Goal: Task Accomplishment & Management: Manage account settings

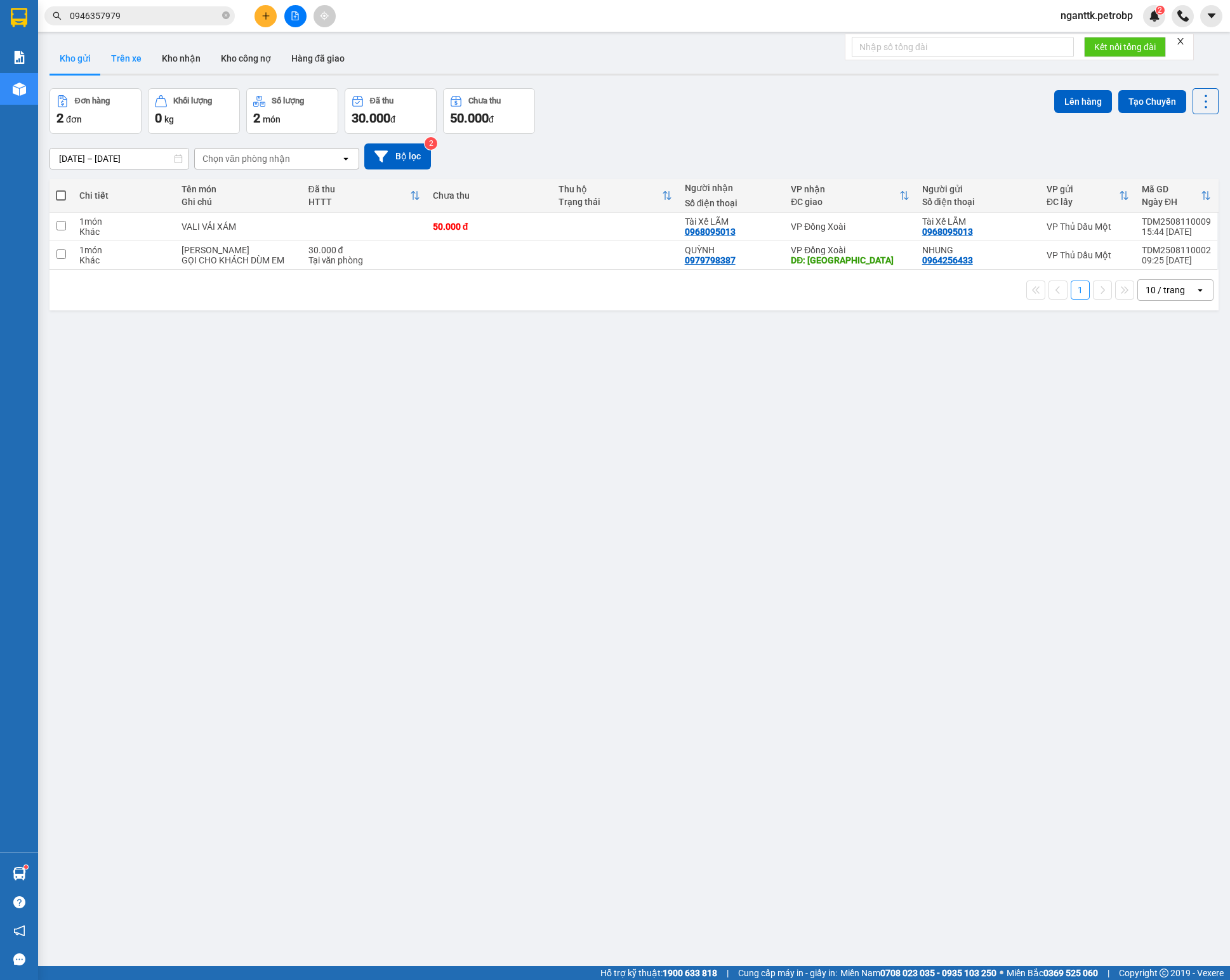
click at [105, 56] on button "Trên xe" at bounding box center [126, 58] width 51 height 31
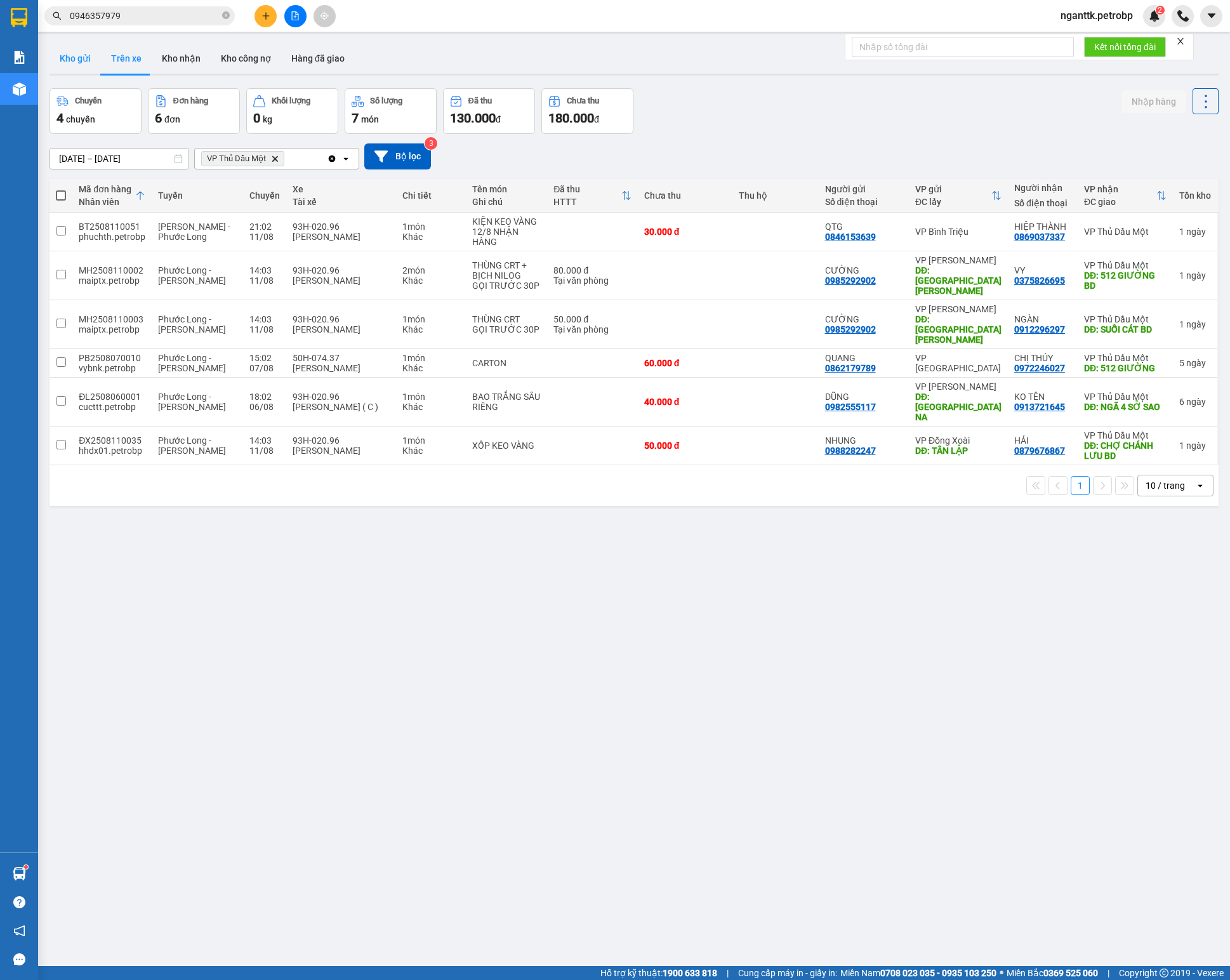
click at [75, 67] on button "Kho gửi" at bounding box center [75, 58] width 51 height 31
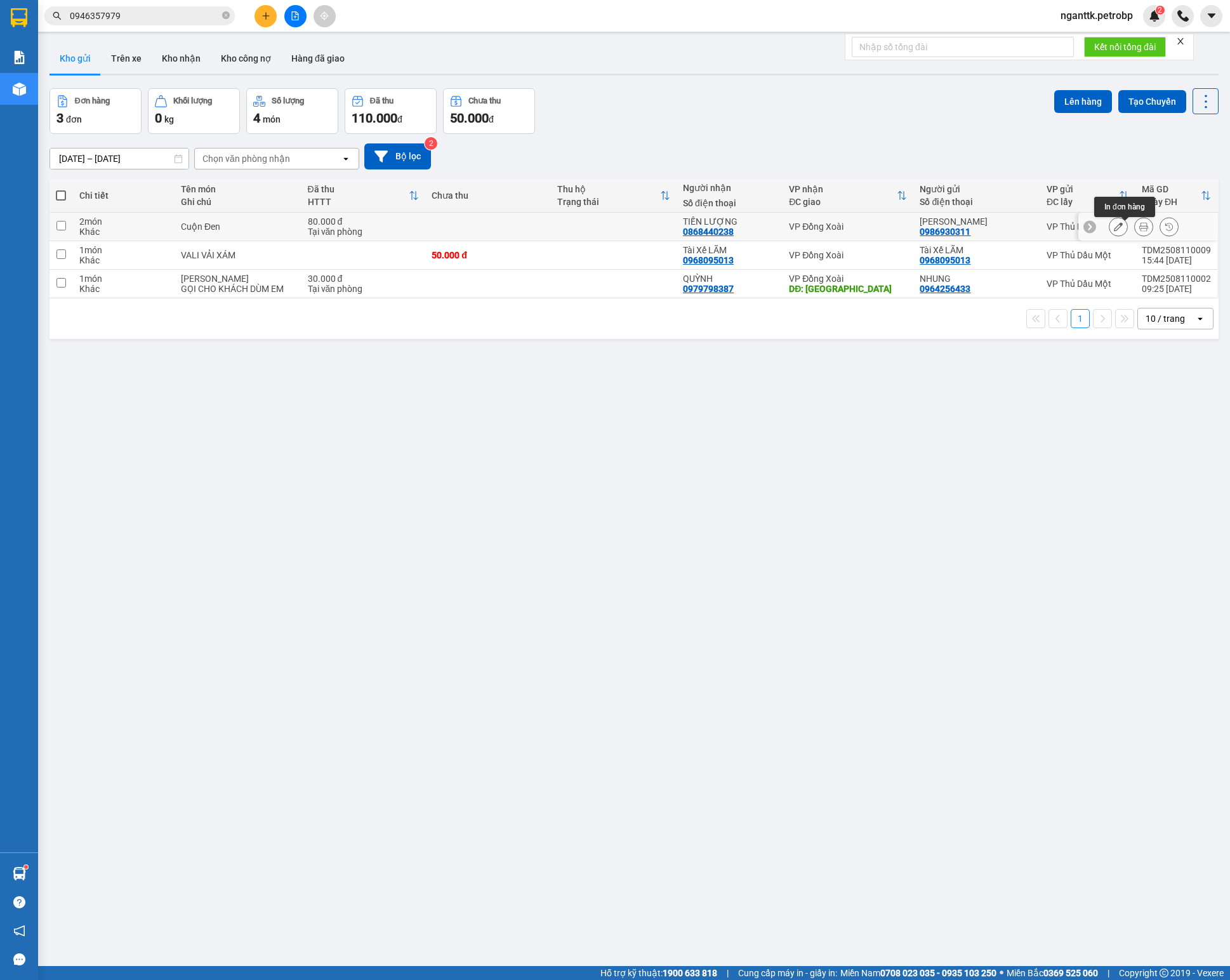
click at [1139, 231] on icon at bounding box center [1143, 226] width 9 height 9
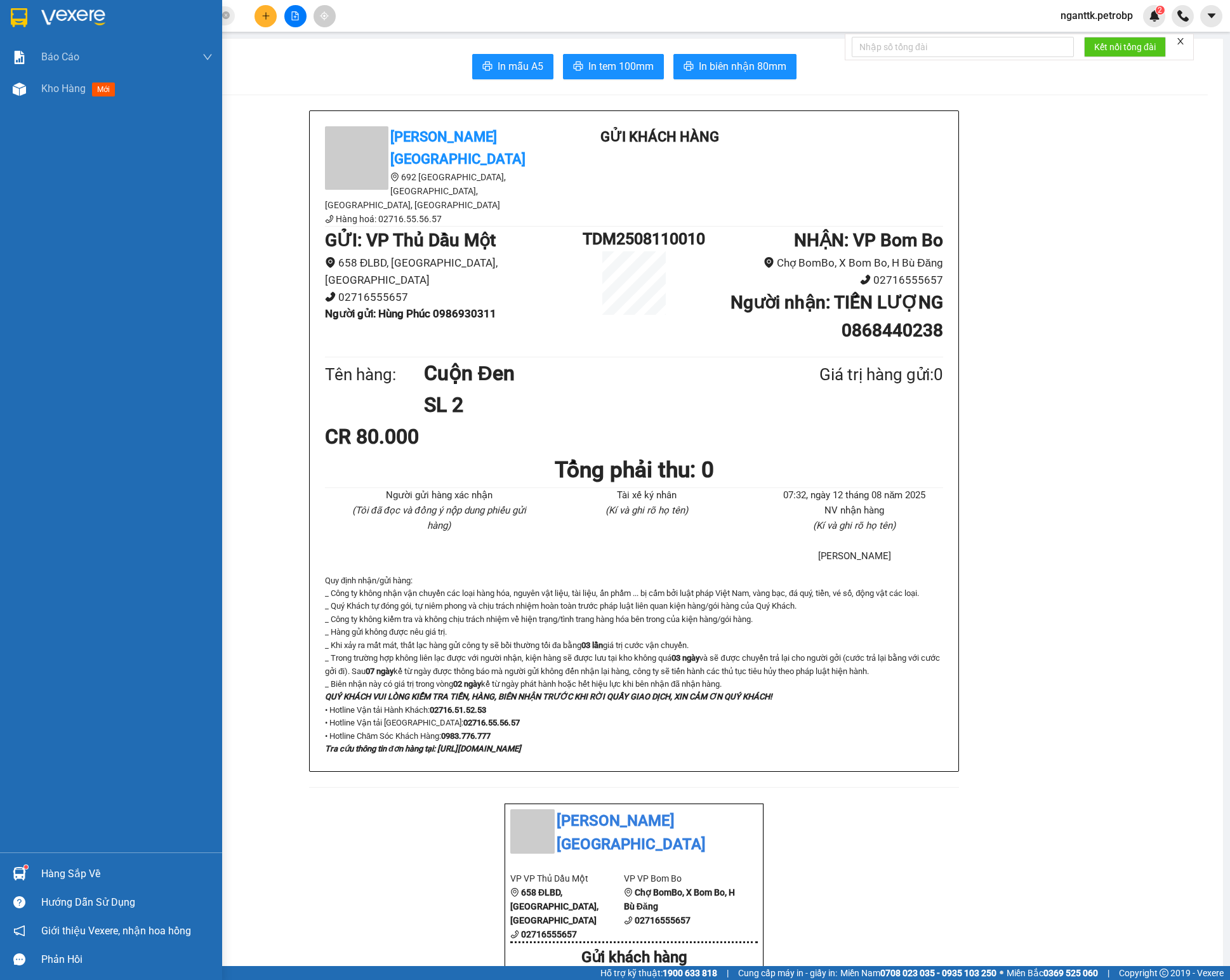
click at [53, 869] on div "Hàng sắp về" at bounding box center [127, 874] width 171 height 19
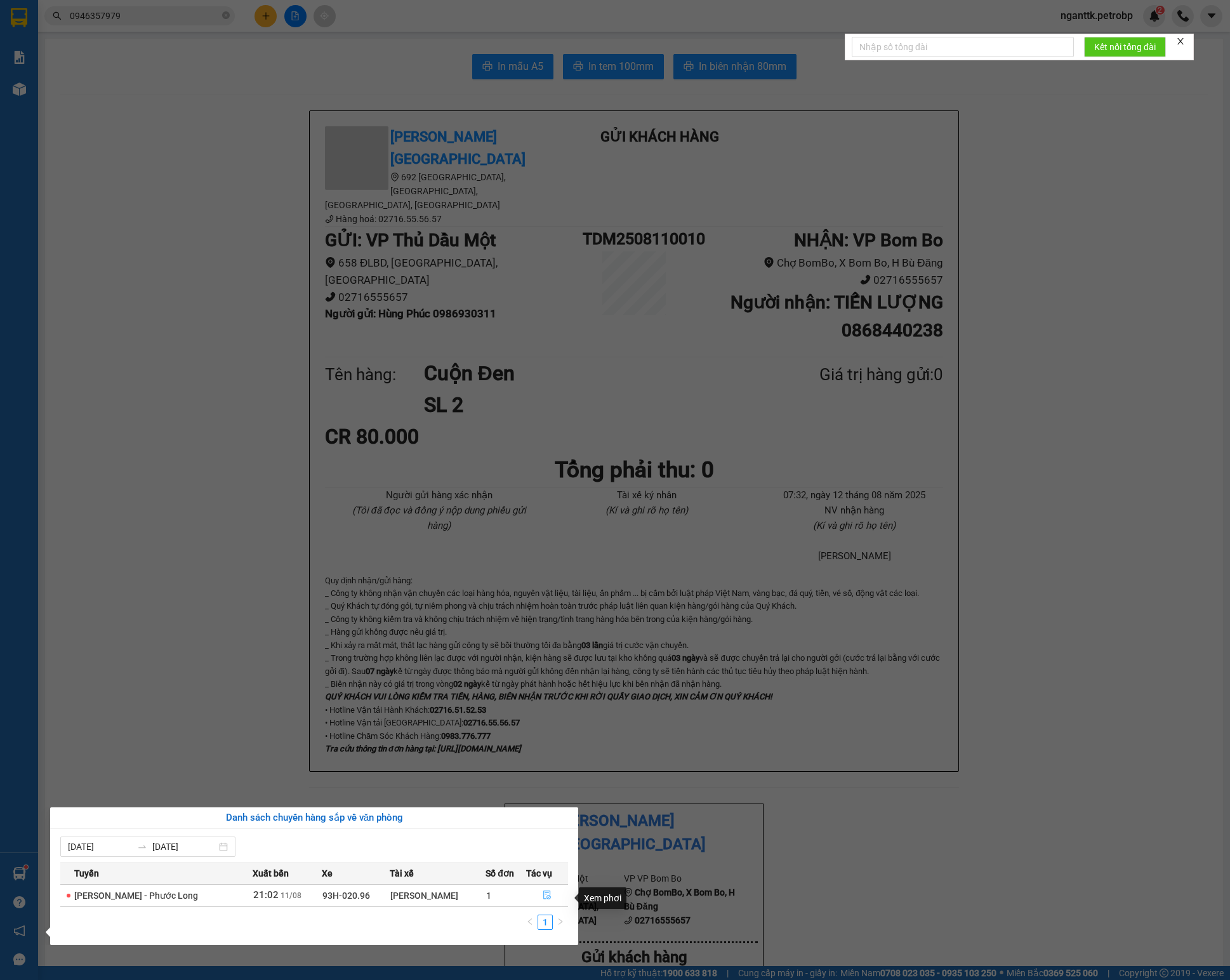
click at [548, 896] on icon "file-done" at bounding box center [547, 895] width 7 height 9
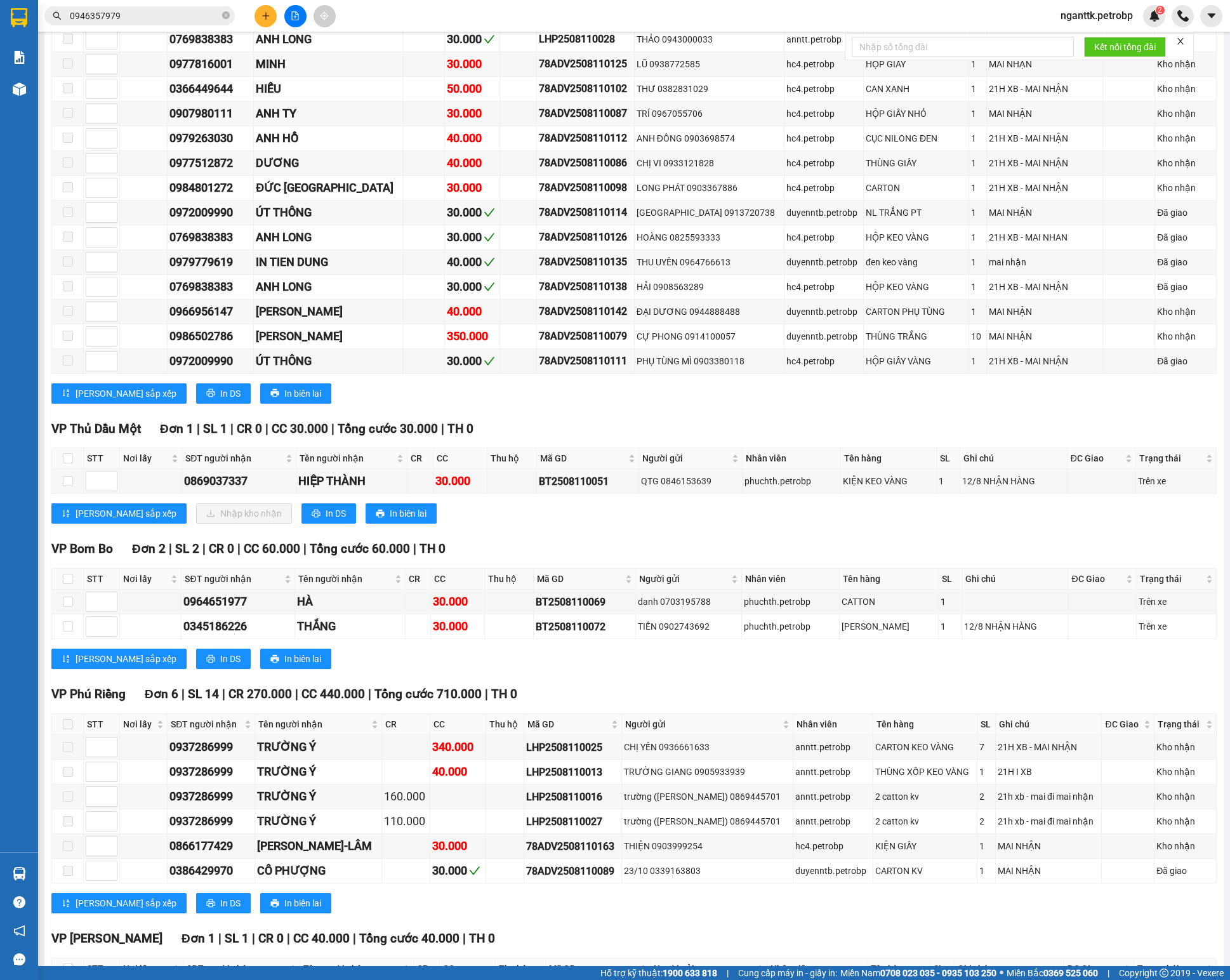
scroll to position [2919, 0]
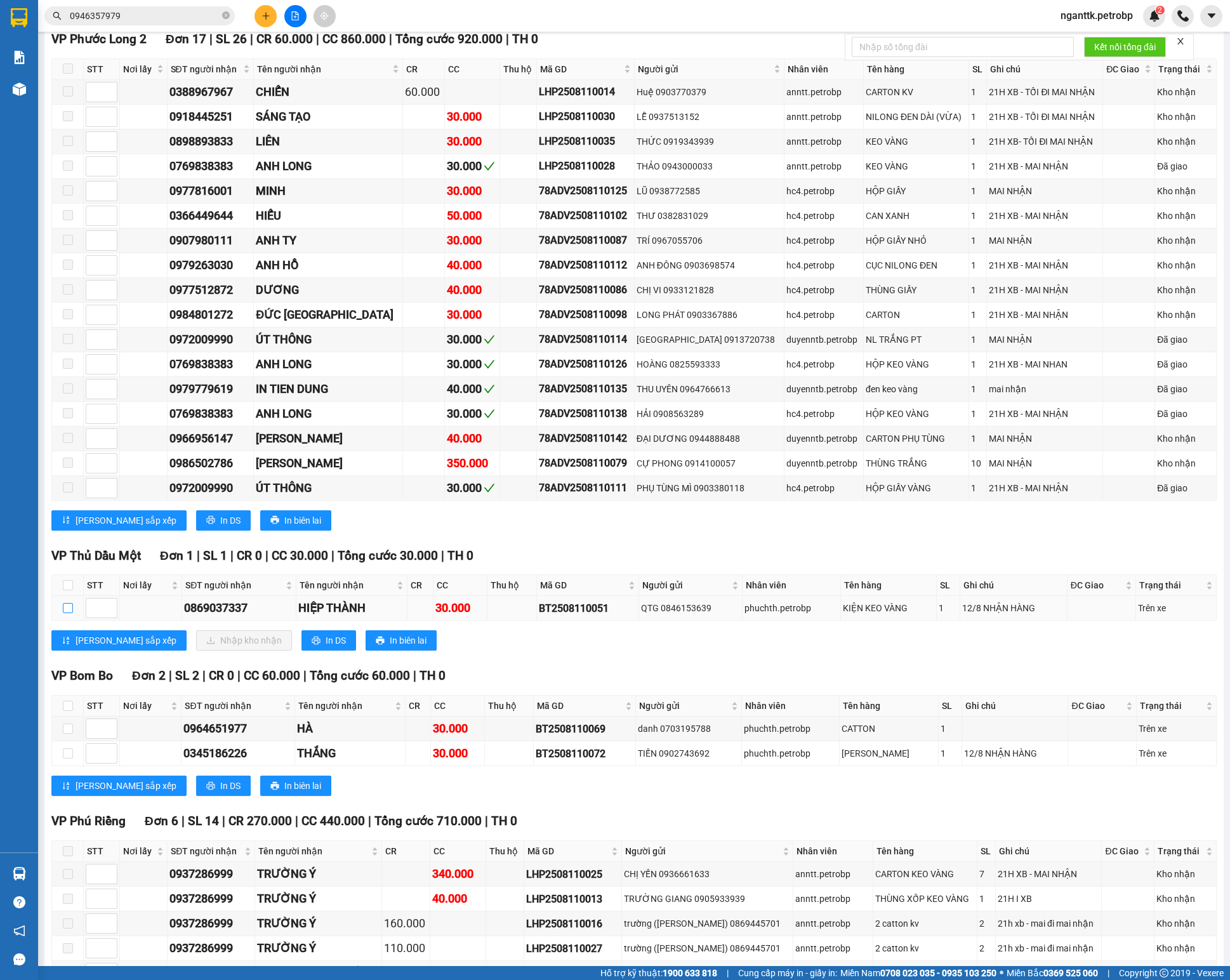
click at [70, 613] on input "checkbox" at bounding box center [68, 608] width 10 height 10
checkbox input "true"
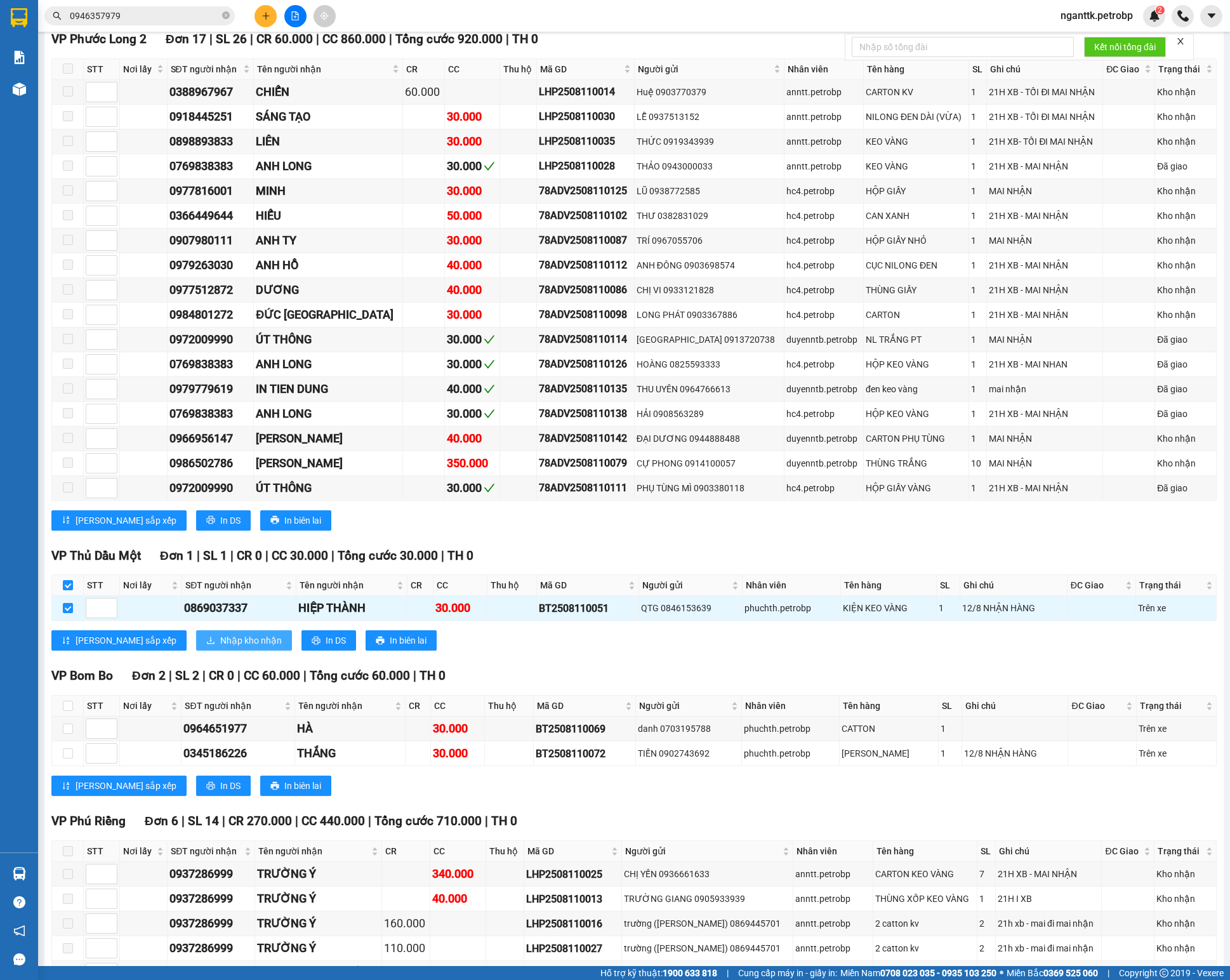
scroll to position [2539, 0]
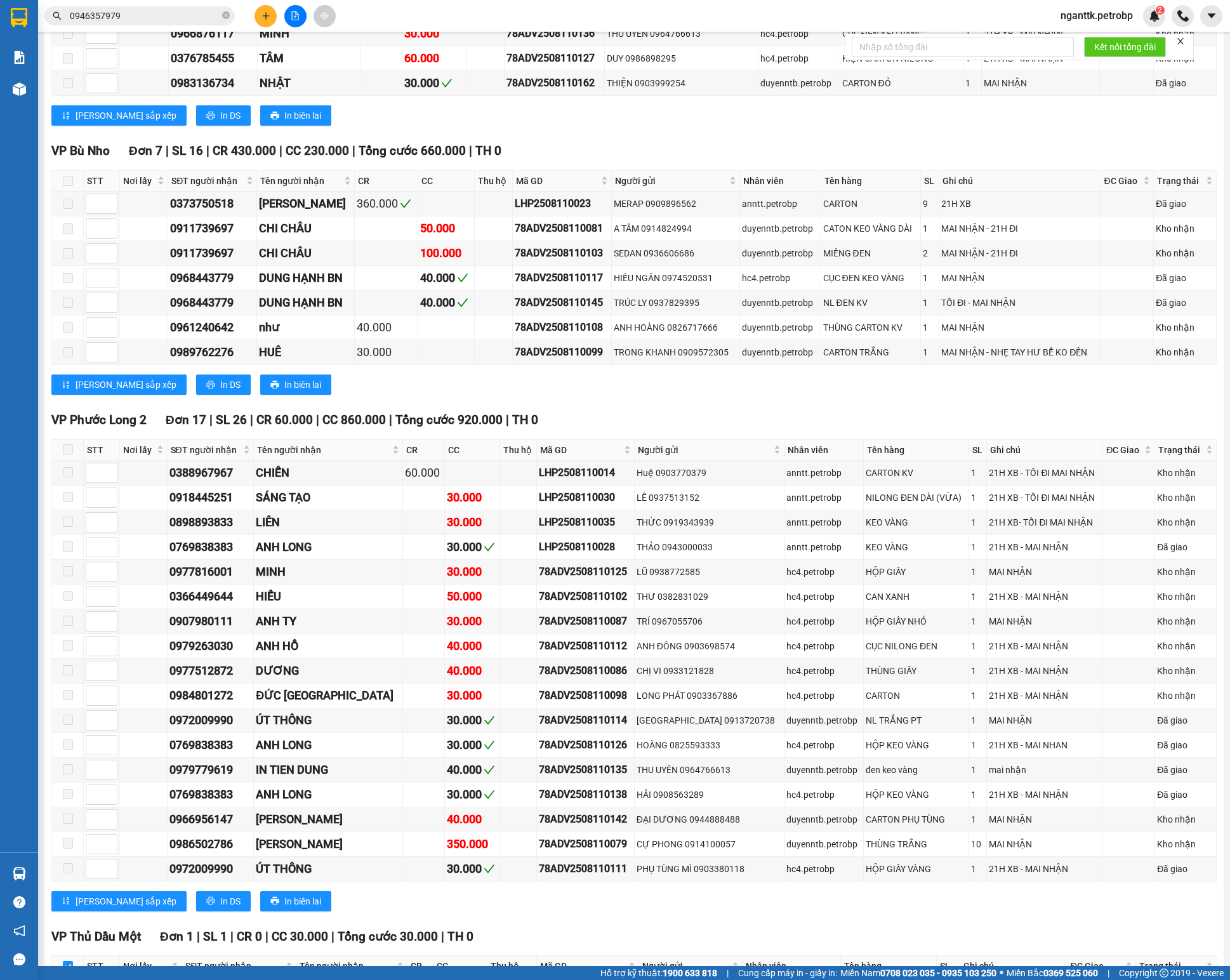
click at [180, 683] on td "0977512872" at bounding box center [211, 671] width 87 height 25
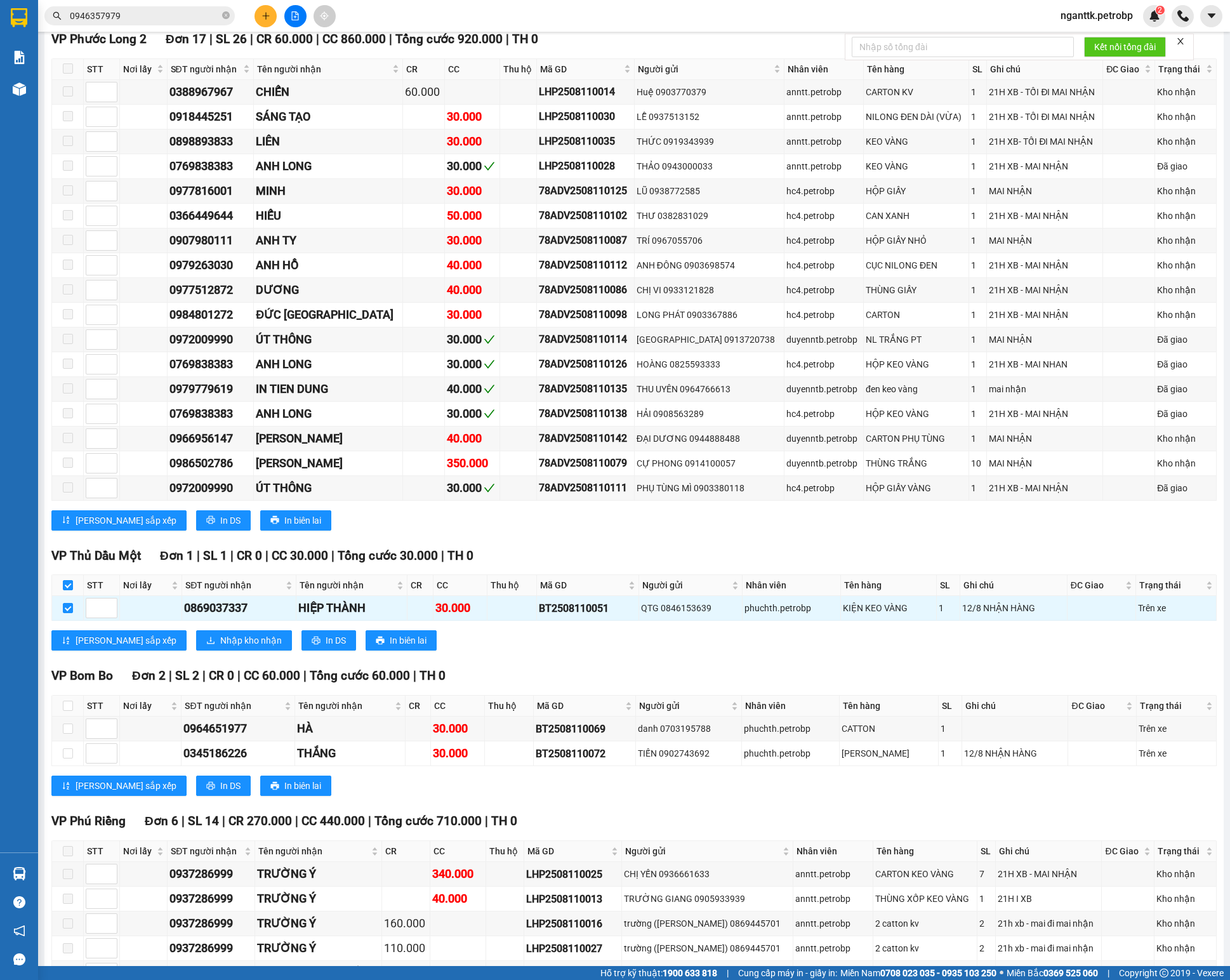
click at [245, 661] on div "VP Thủ Dầu Một Đơn 1 | SL 1 | CR 0 | CC 30.000 | Tổng cước 30.000 | TH 0 STT Nơ…" at bounding box center [634, 604] width 1165 height 114
click at [220, 648] on span "Nhập kho nhận" at bounding box center [251, 640] width 62 height 14
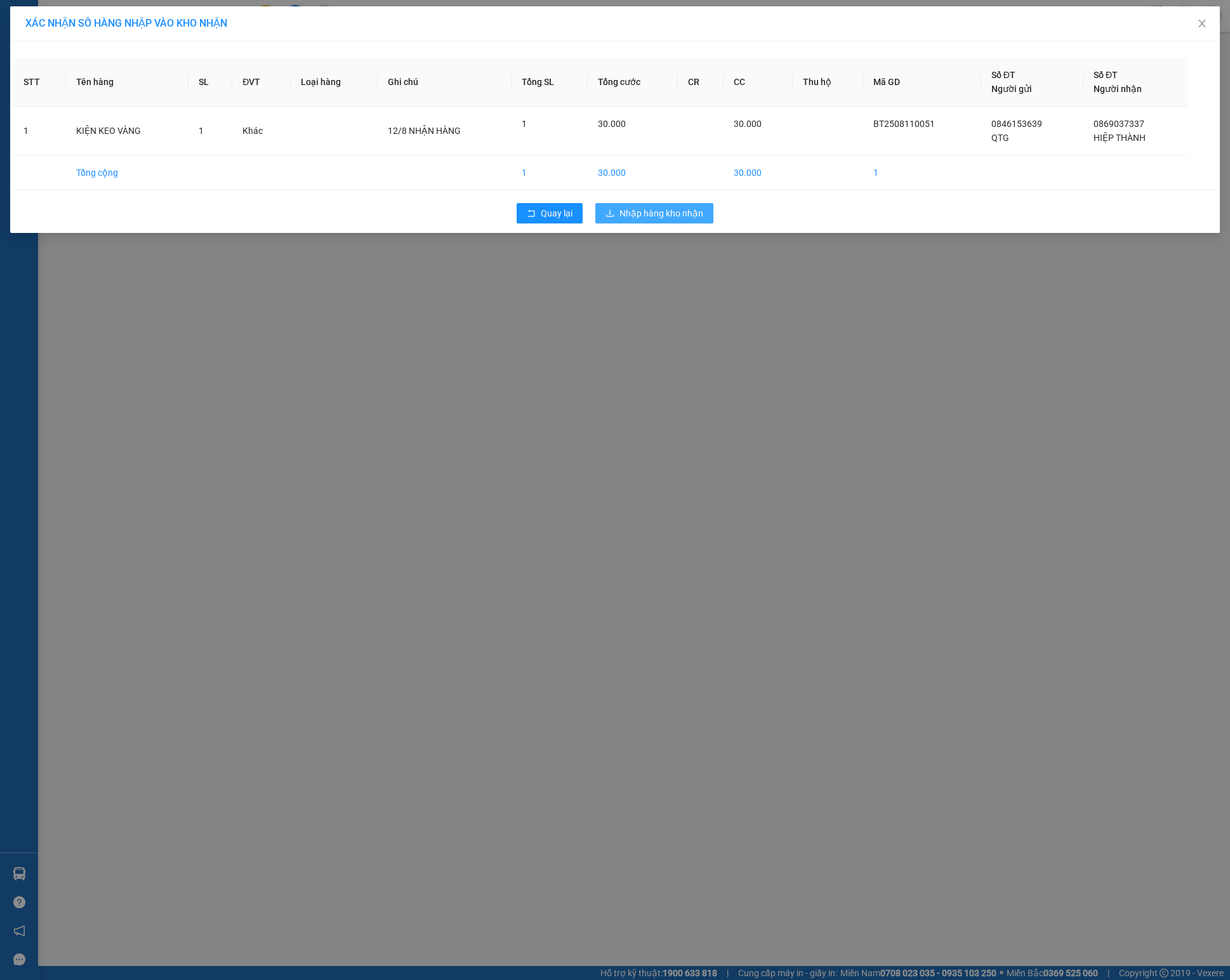
click at [641, 218] on span "Nhập hàng kho nhận" at bounding box center [661, 213] width 84 height 14
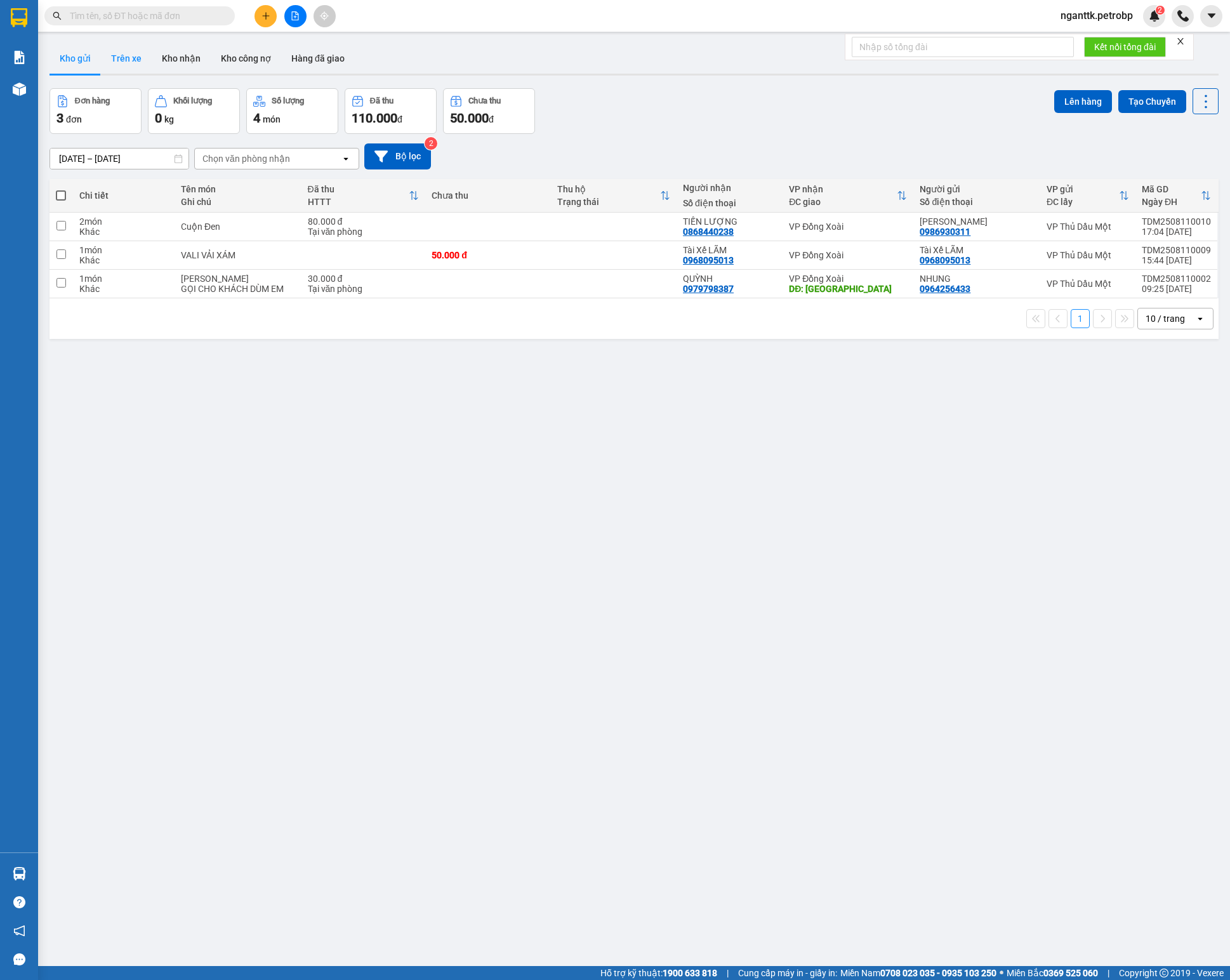
click at [123, 47] on button "Trên xe" at bounding box center [126, 58] width 51 height 31
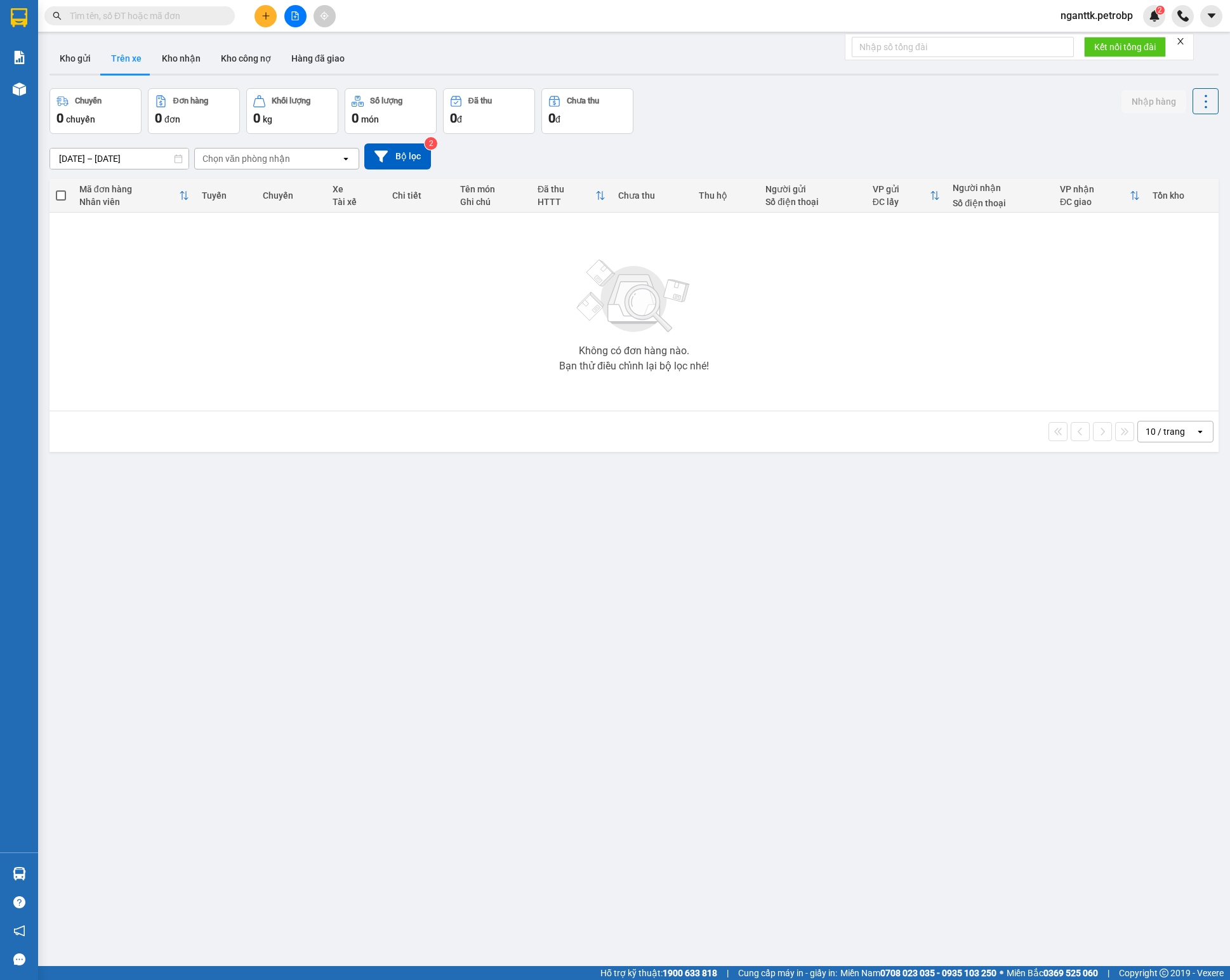
click at [145, 153] on input "[DATE] – [DATE]" at bounding box center [119, 159] width 139 height 21
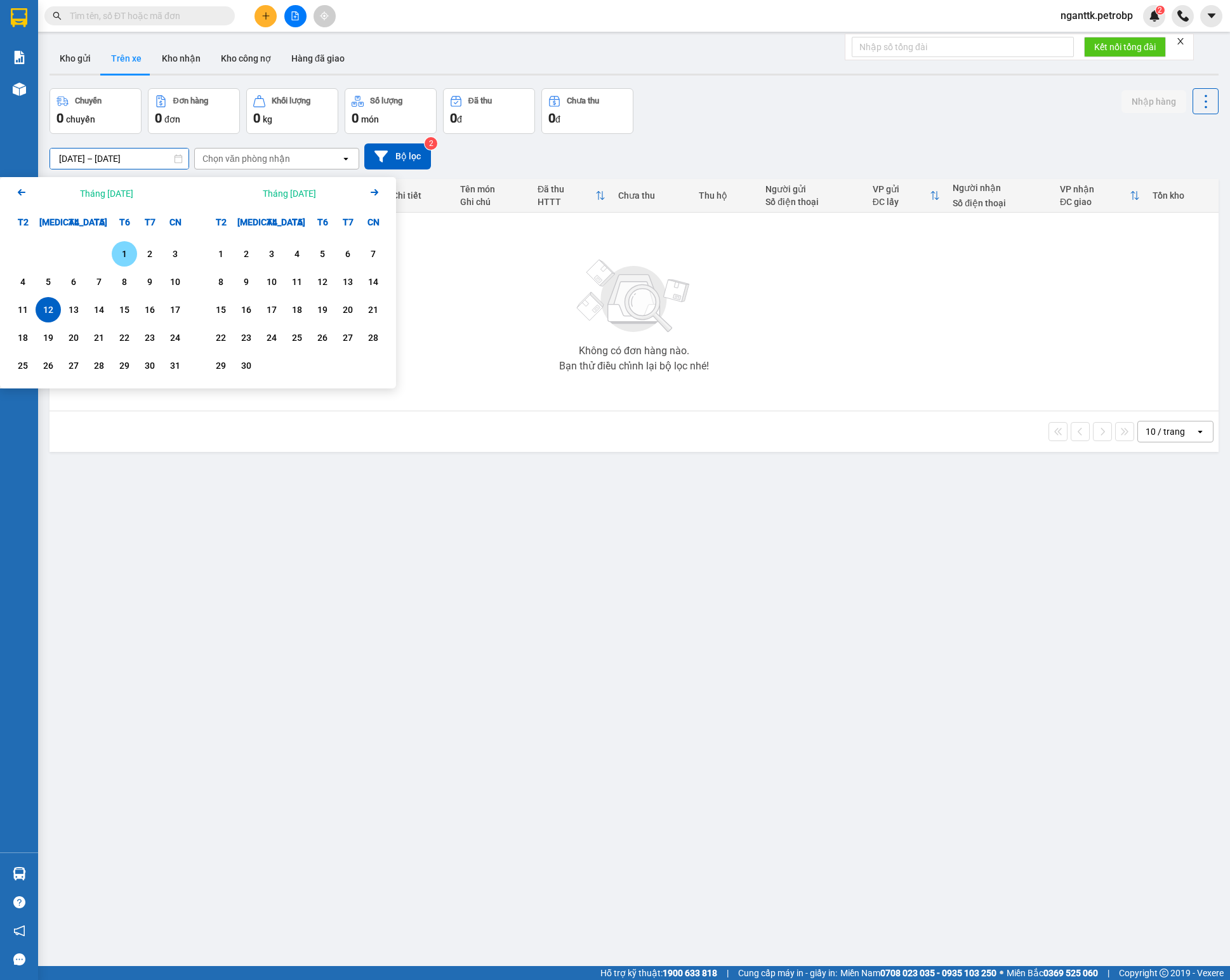
click at [124, 256] on div "1" at bounding box center [124, 253] width 18 height 15
click at [125, 350] on div "22" at bounding box center [124, 338] width 25 height 25
type input "[DATE] – [DATE]"
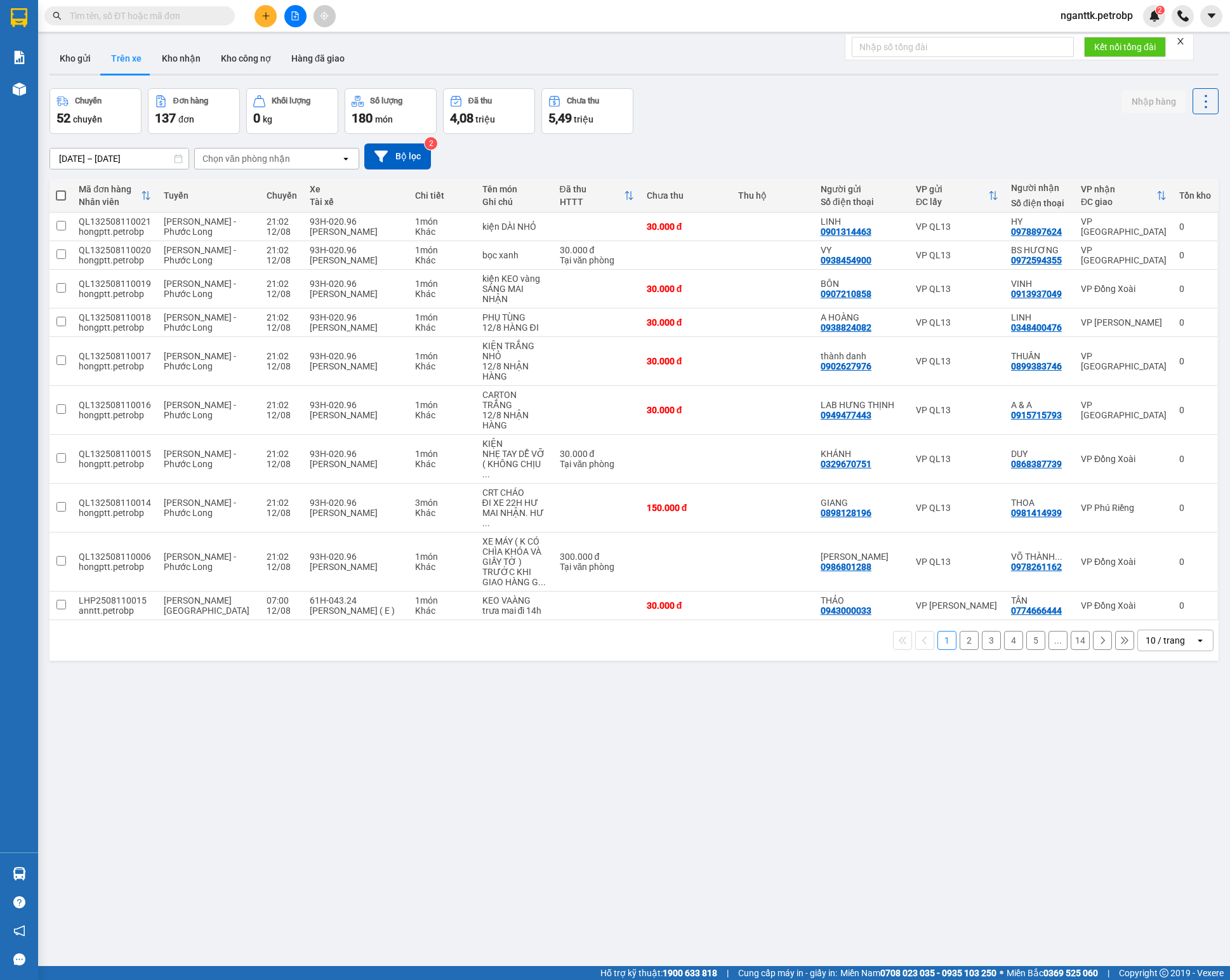
click at [213, 173] on div "[DATE] – [DATE] Press the down arrow key to interact with the calendar and sele…" at bounding box center [634, 157] width 1169 height 45
click at [224, 165] on div "Chọn văn phòng nhận" at bounding box center [246, 159] width 88 height 13
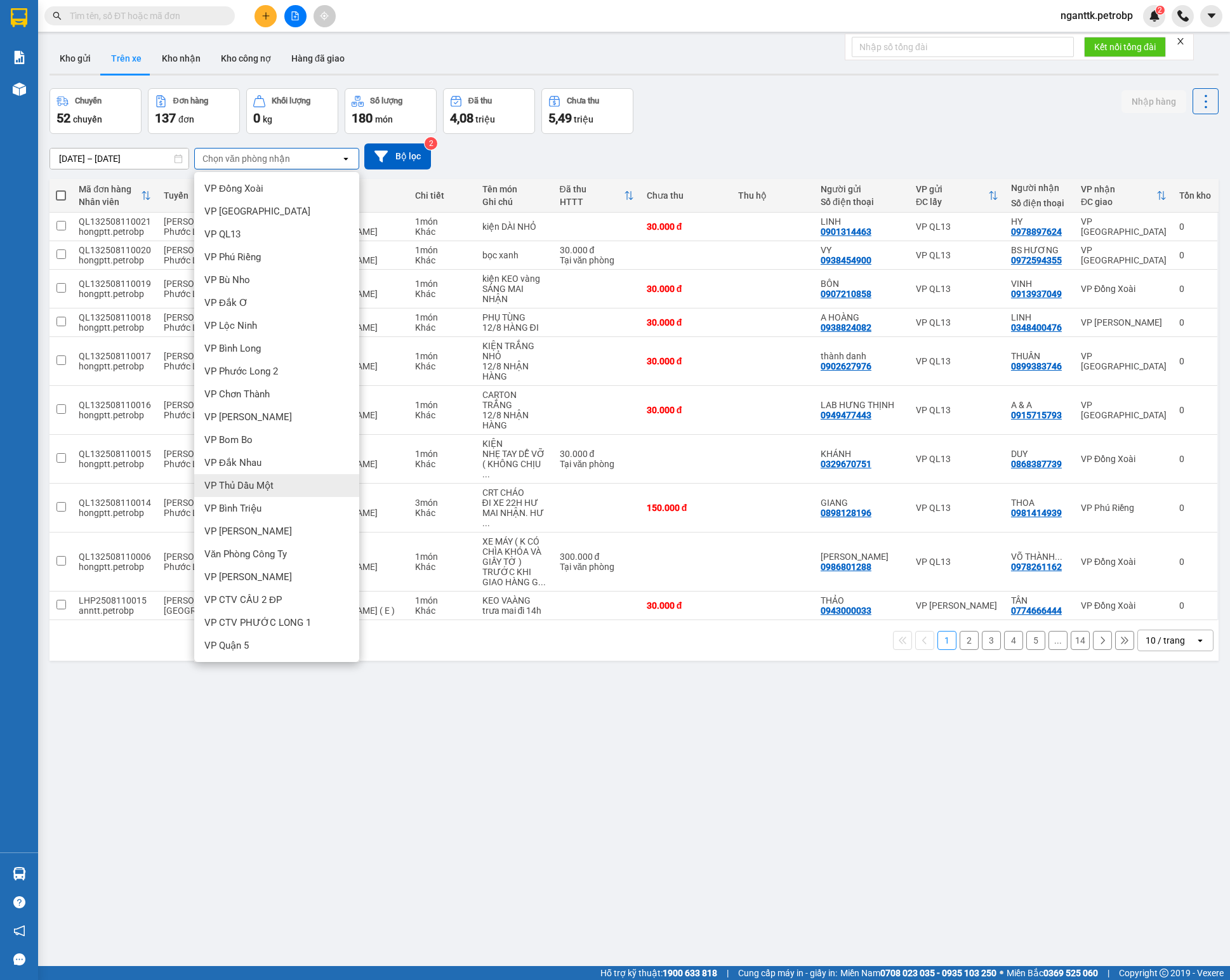
click at [245, 485] on span "VP Thủ Dầu Một" at bounding box center [239, 485] width 69 height 13
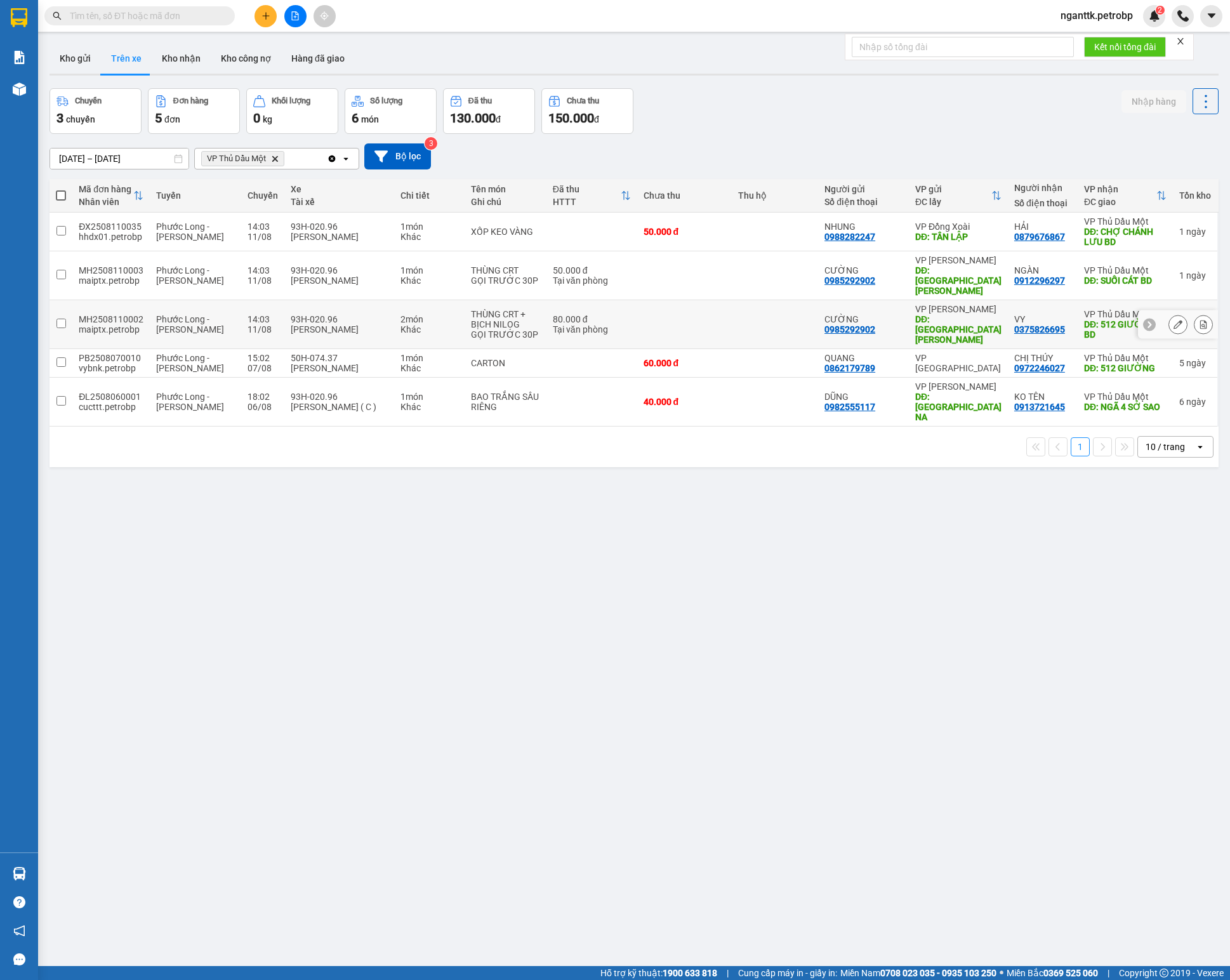
click at [732, 321] on td at bounding box center [775, 324] width 86 height 49
checkbox input "true"
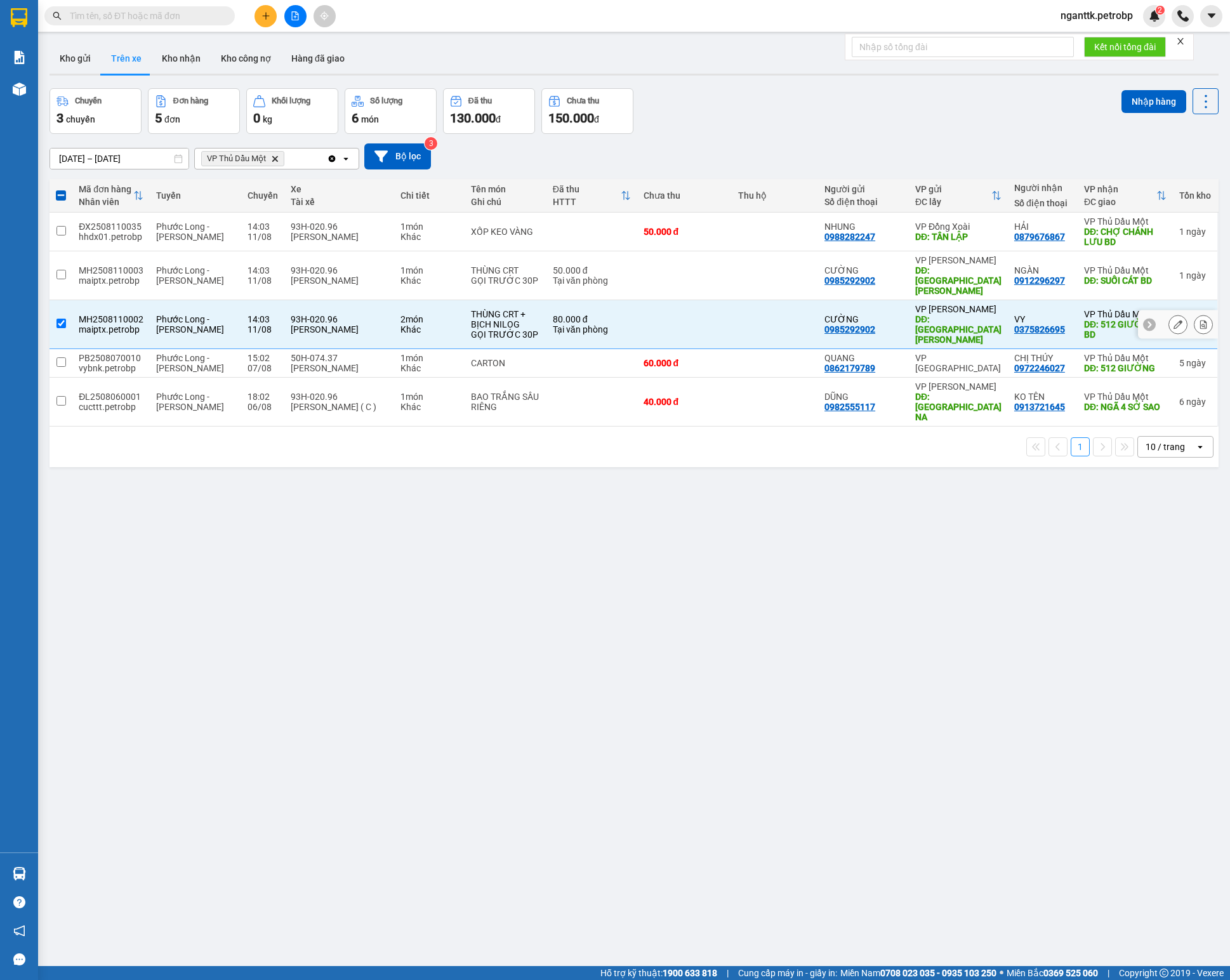
click at [1014, 324] on div "0375826695" at bounding box center [1040, 329] width 51 height 10
copy div "0375826695"
click at [966, 617] on div "ver 1.8.137 Kho gửi Trên xe Kho nhận Kho công nợ Hàng đã giao Chuyến 3 chuyến Đ…" at bounding box center [634, 527] width 1179 height 980
click at [1174, 358] on icon at bounding box center [1178, 362] width 9 height 9
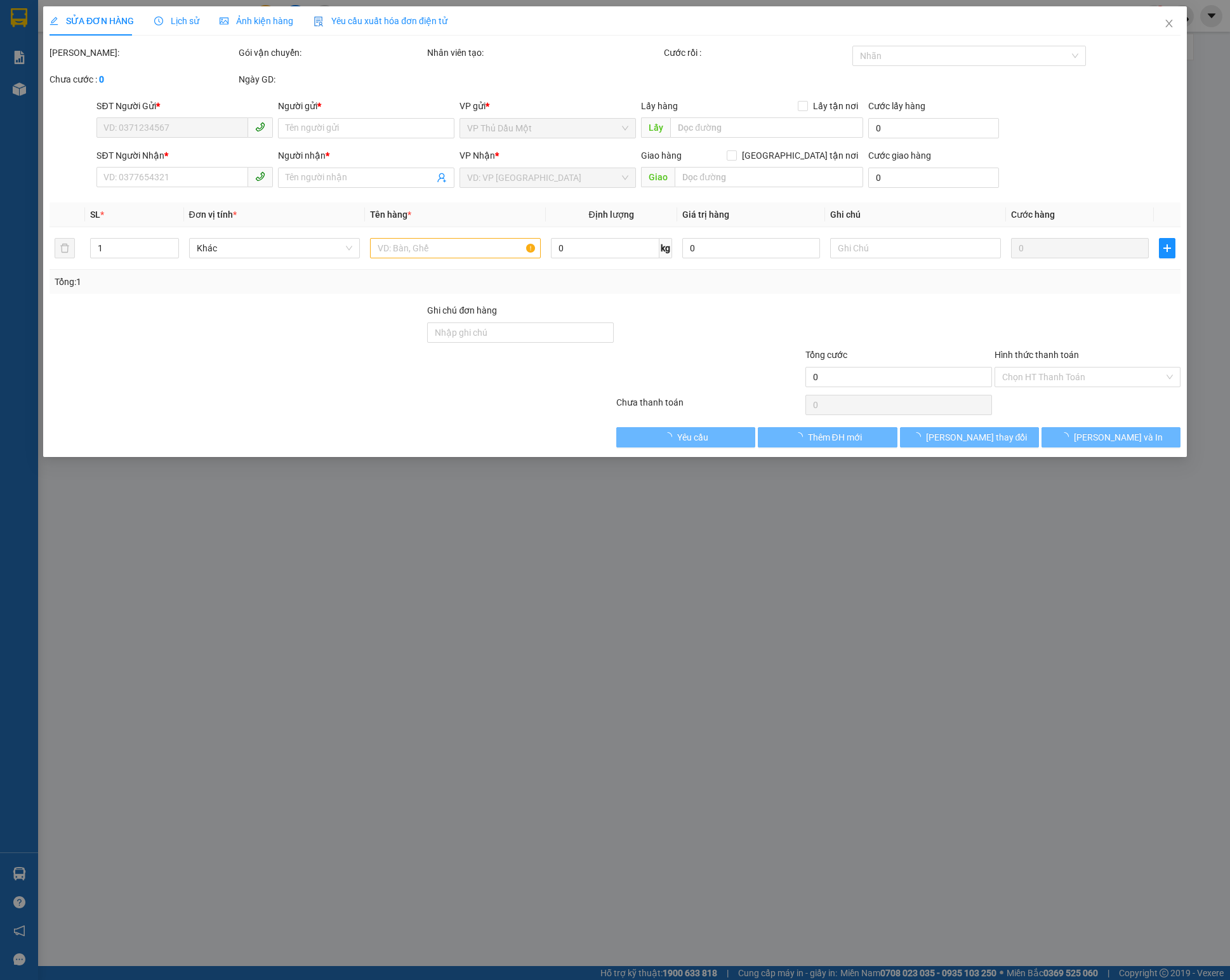
type input "0862179789"
type input "QUANG"
type input "0972246027"
type input "CHỊ THÚY"
type input "512 GIƯỜNG"
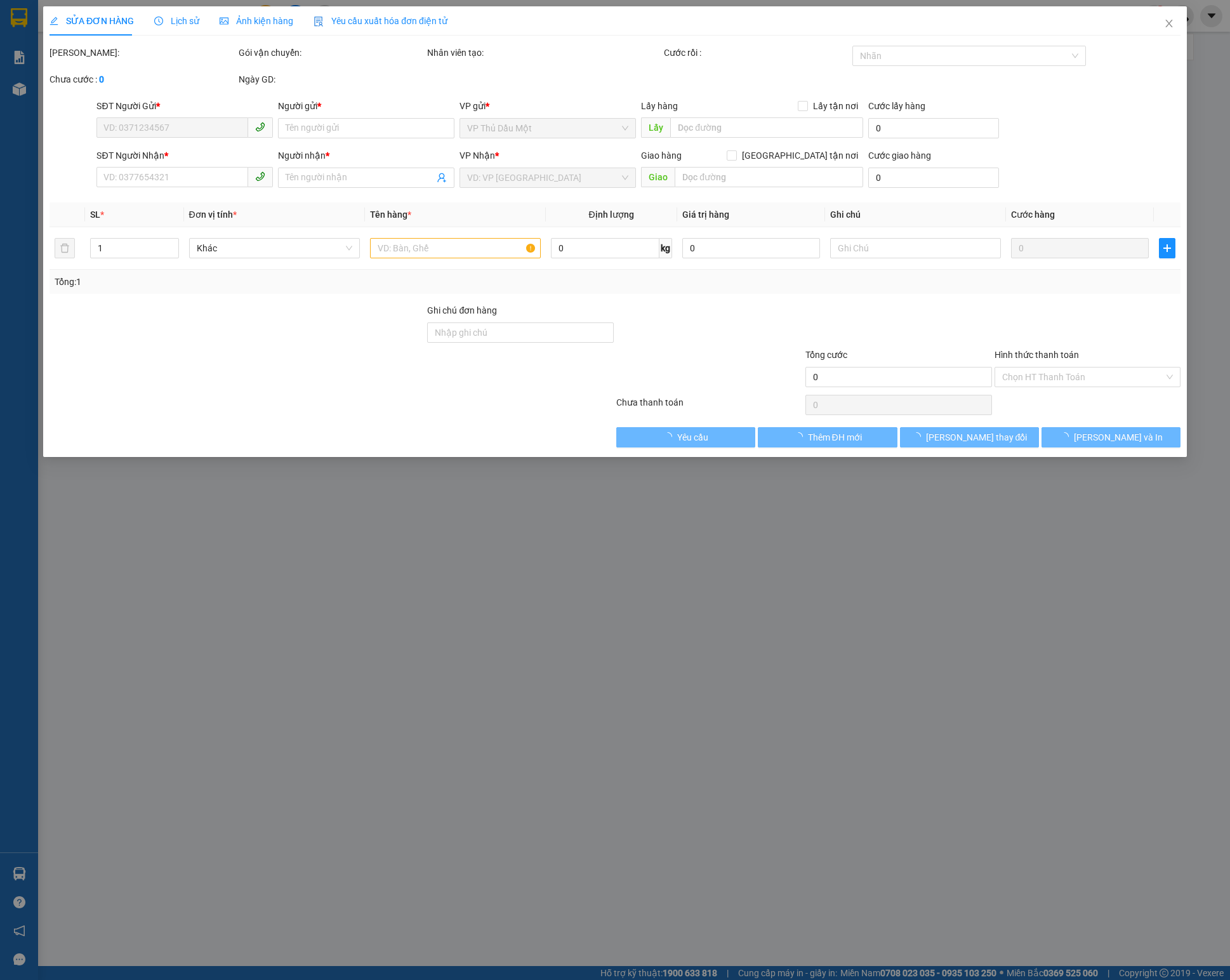
type input "60.000"
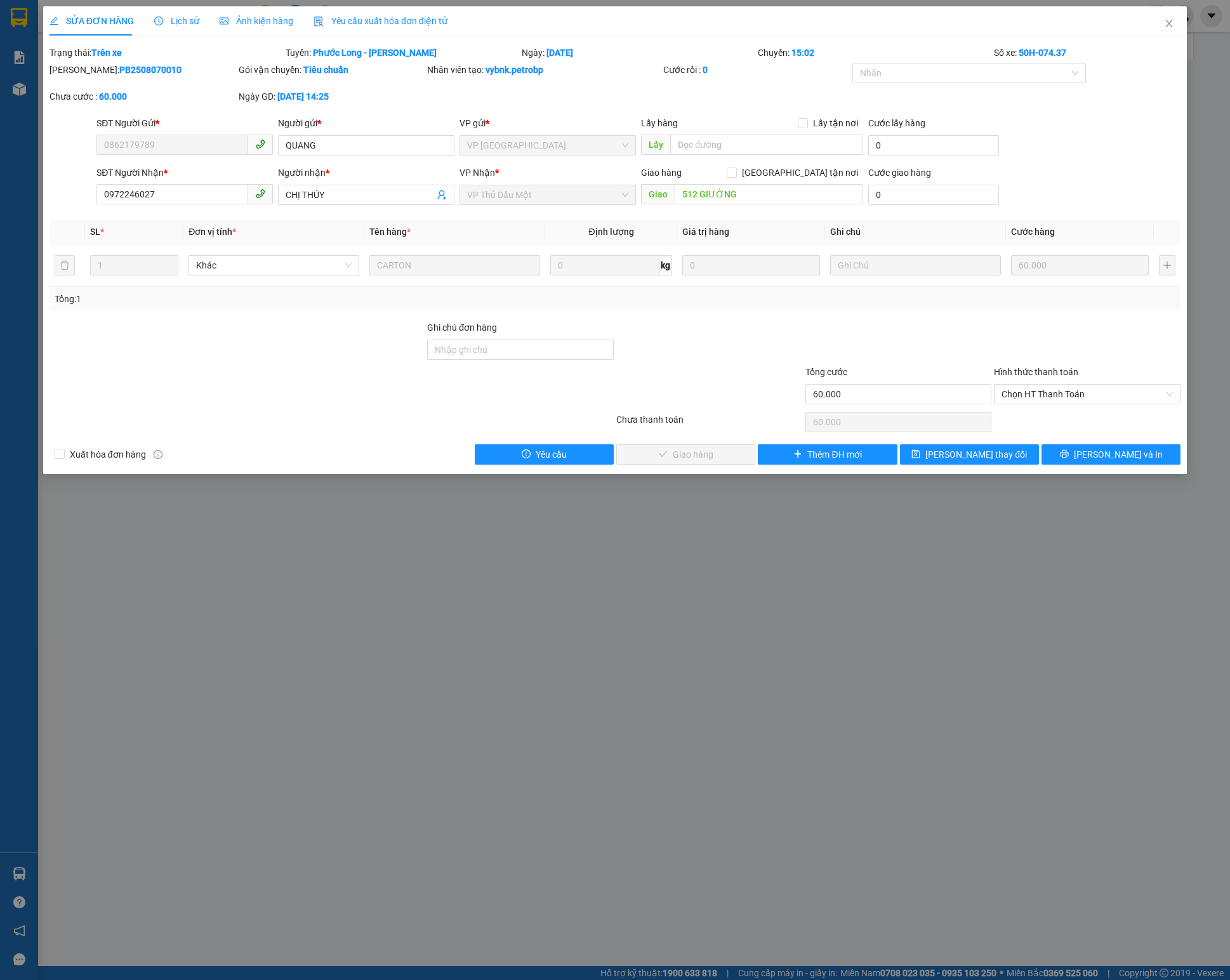
click at [119, 65] on b "PB2508070010" at bounding box center [151, 70] width 62 height 10
copy b "PB2508070010"
click at [1038, 388] on div "Chọn HT Thanh Toán" at bounding box center [1087, 394] width 186 height 21
click at [1065, 424] on div "Tại văn phòng" at bounding box center [1087, 424] width 171 height 14
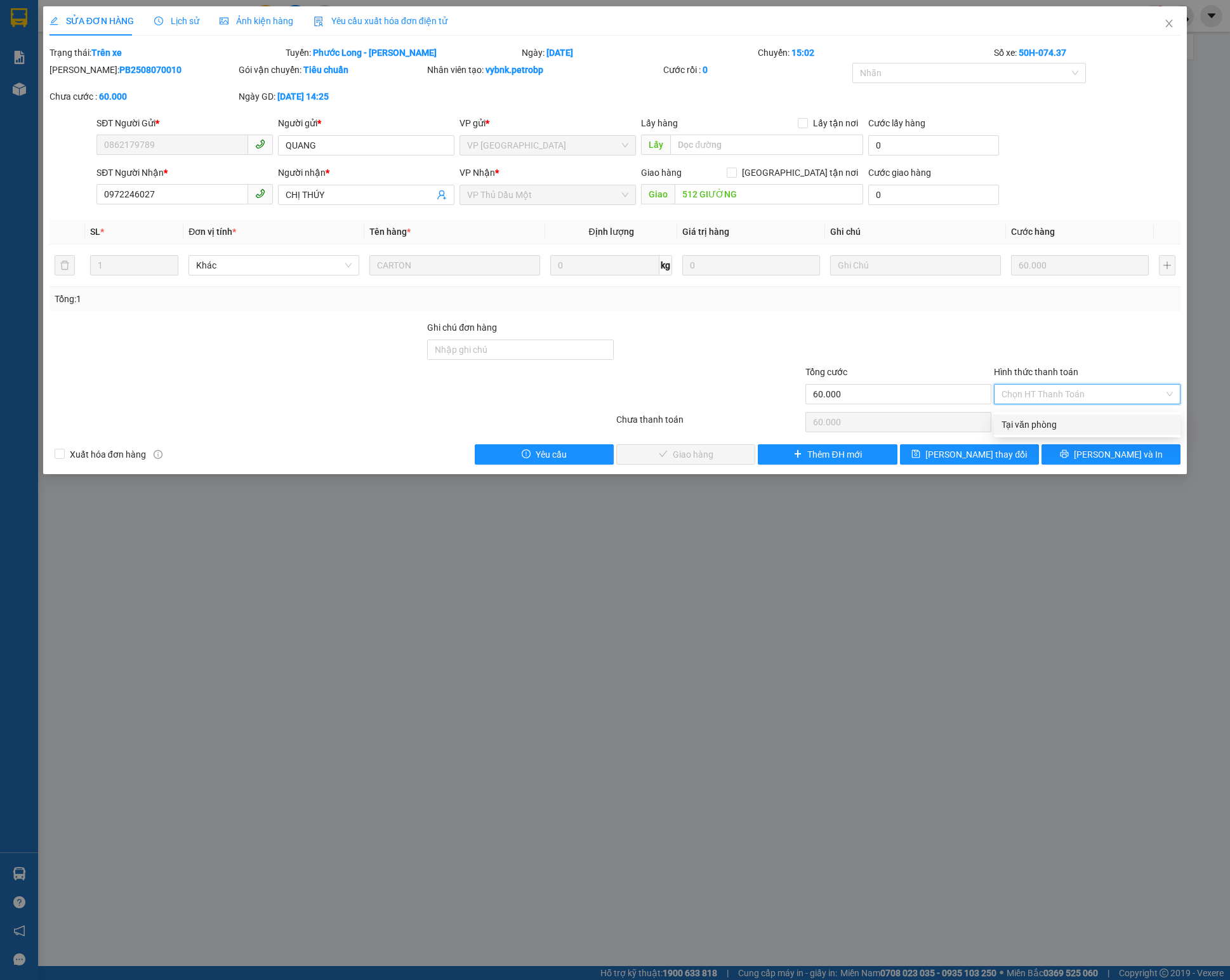
type input "0"
click at [720, 461] on span "[PERSON_NAME] và Giao hàng" at bounding box center [701, 454] width 122 height 14
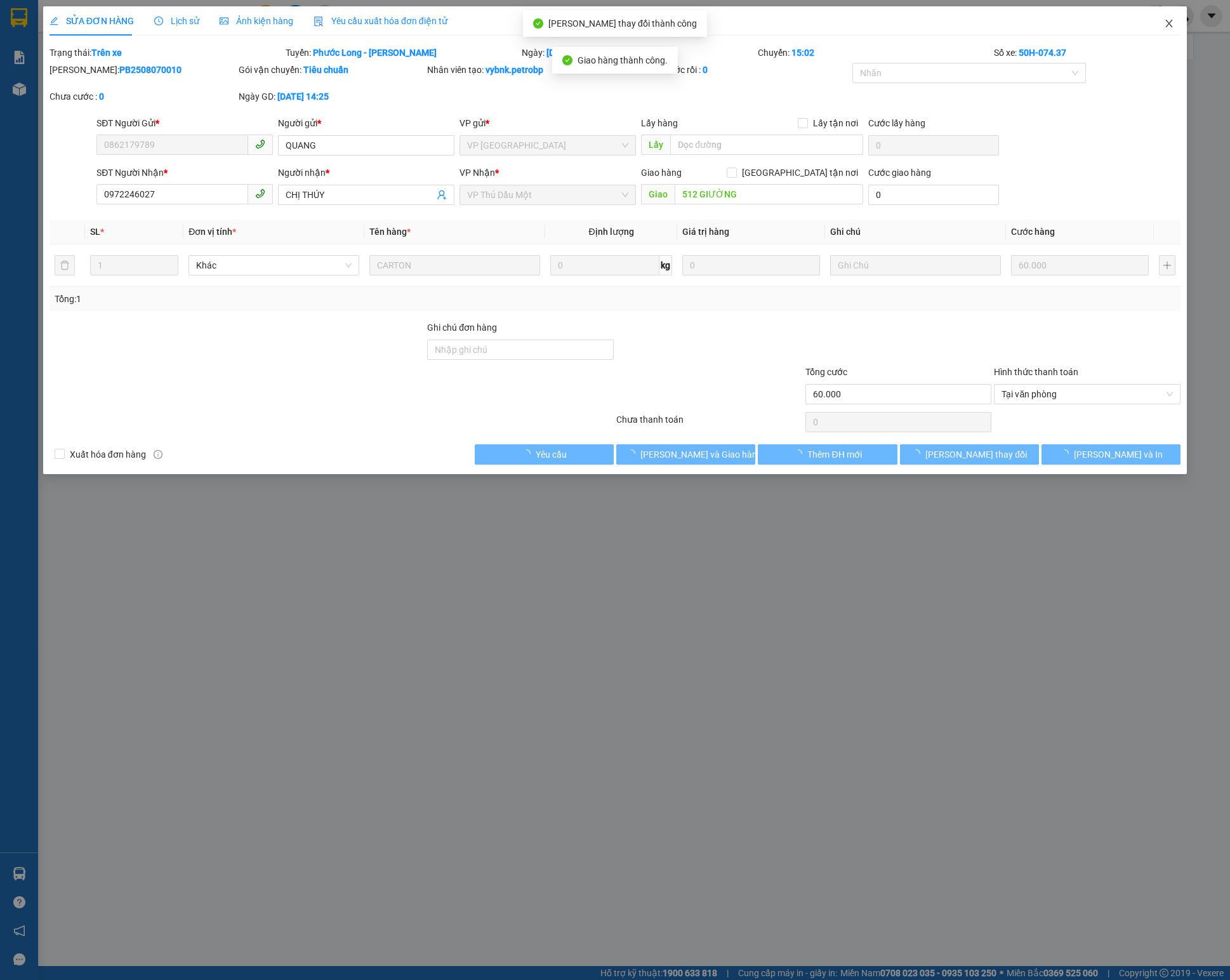
click at [1169, 31] on span "Close" at bounding box center [1169, 25] width 36 height 36
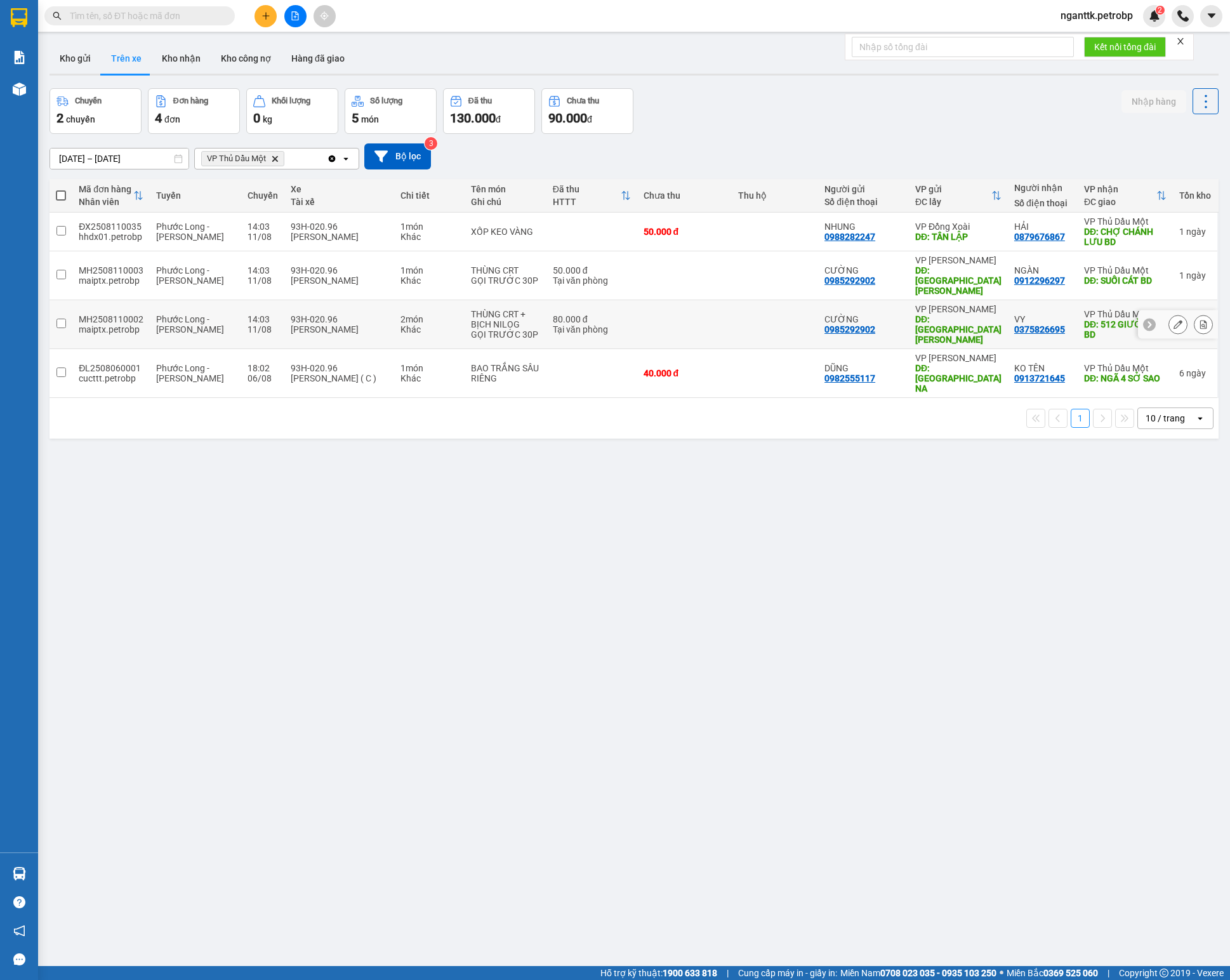
click at [1174, 320] on icon at bounding box center [1178, 324] width 9 height 9
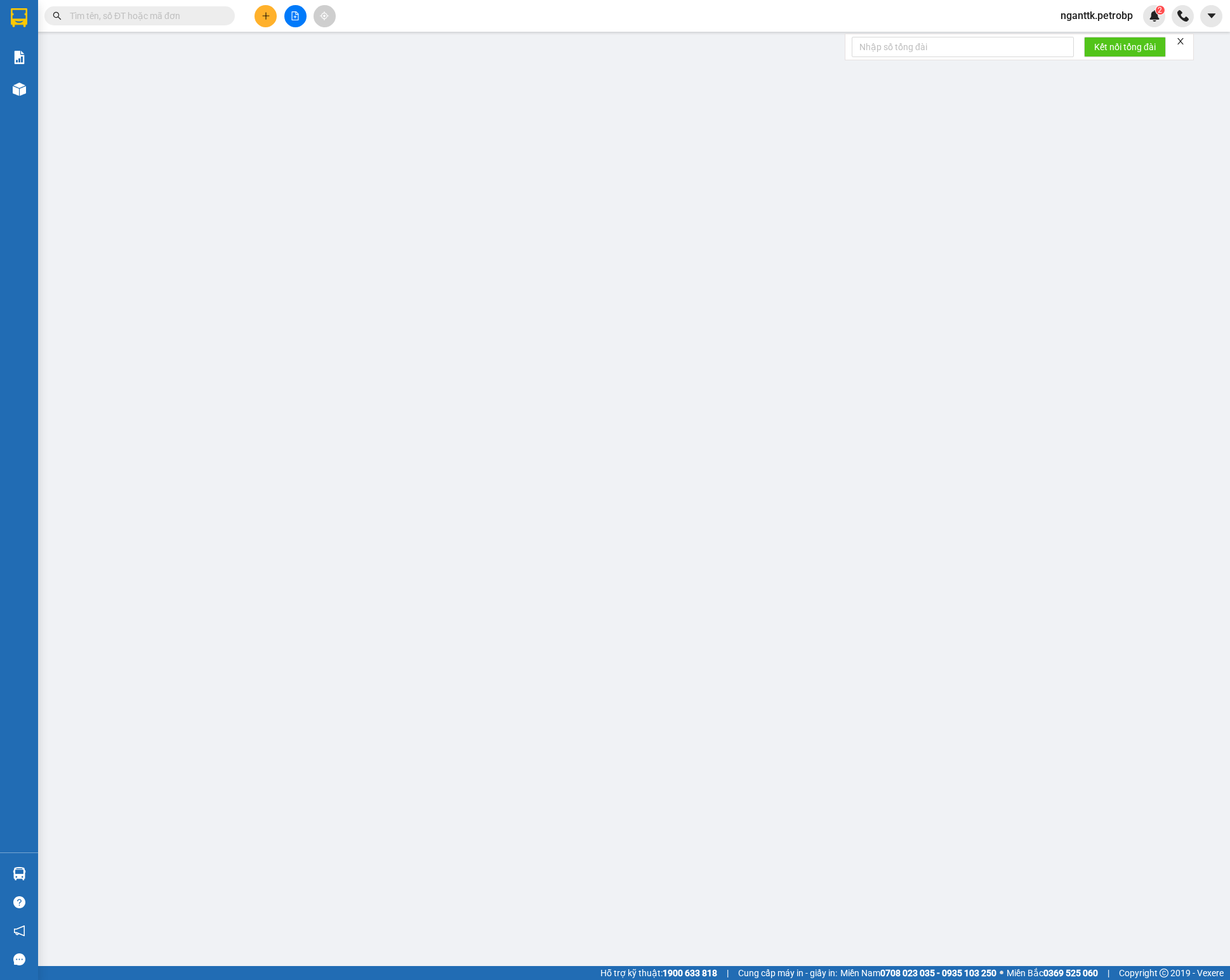
type input "0985292902"
type input "CƯỜNG"
type input "[GEOGRAPHIC_DATA][PERSON_NAME]"
type input "0375826695"
type input "VY"
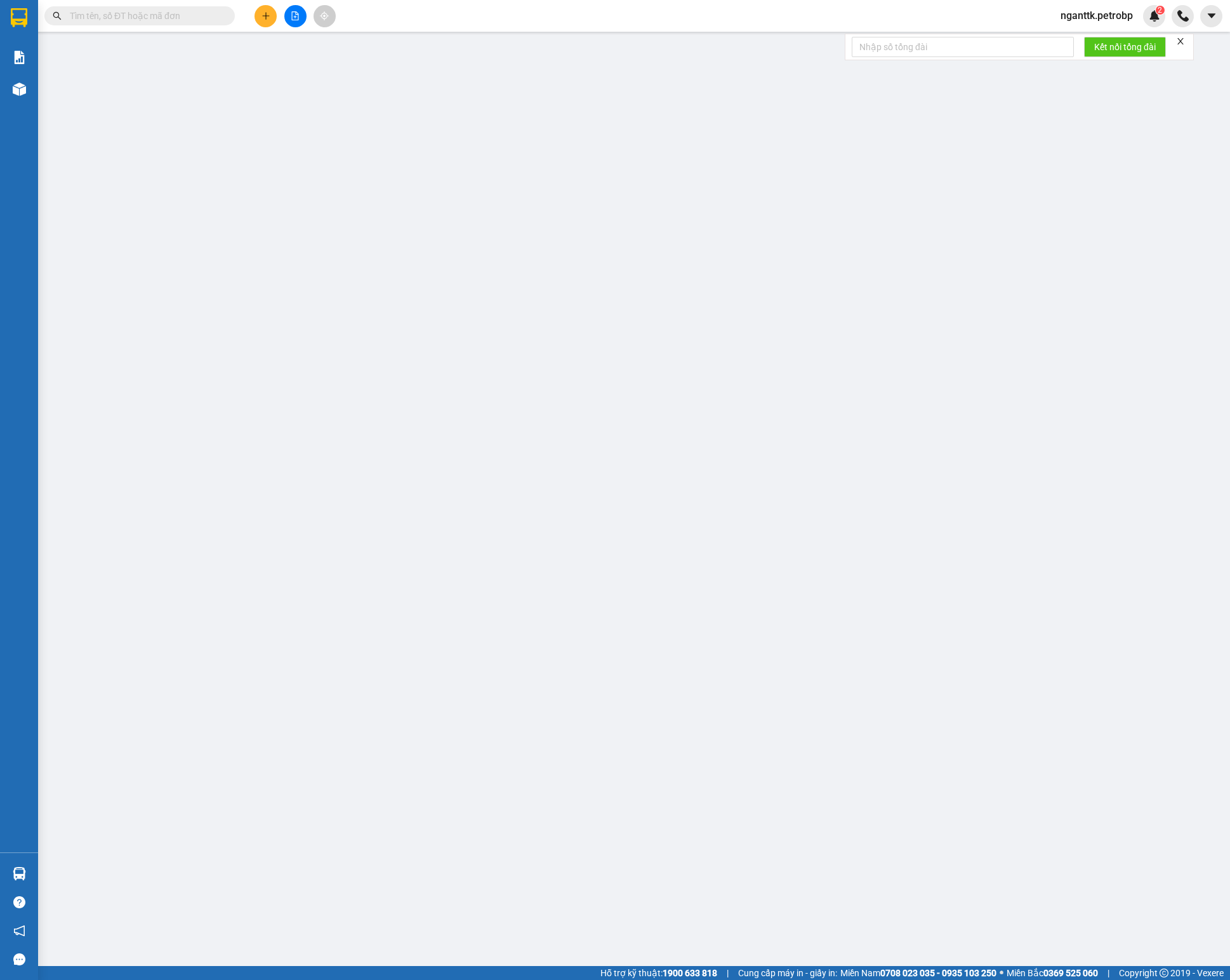
type input "512 GIƯỜNG BD"
type input "80.000"
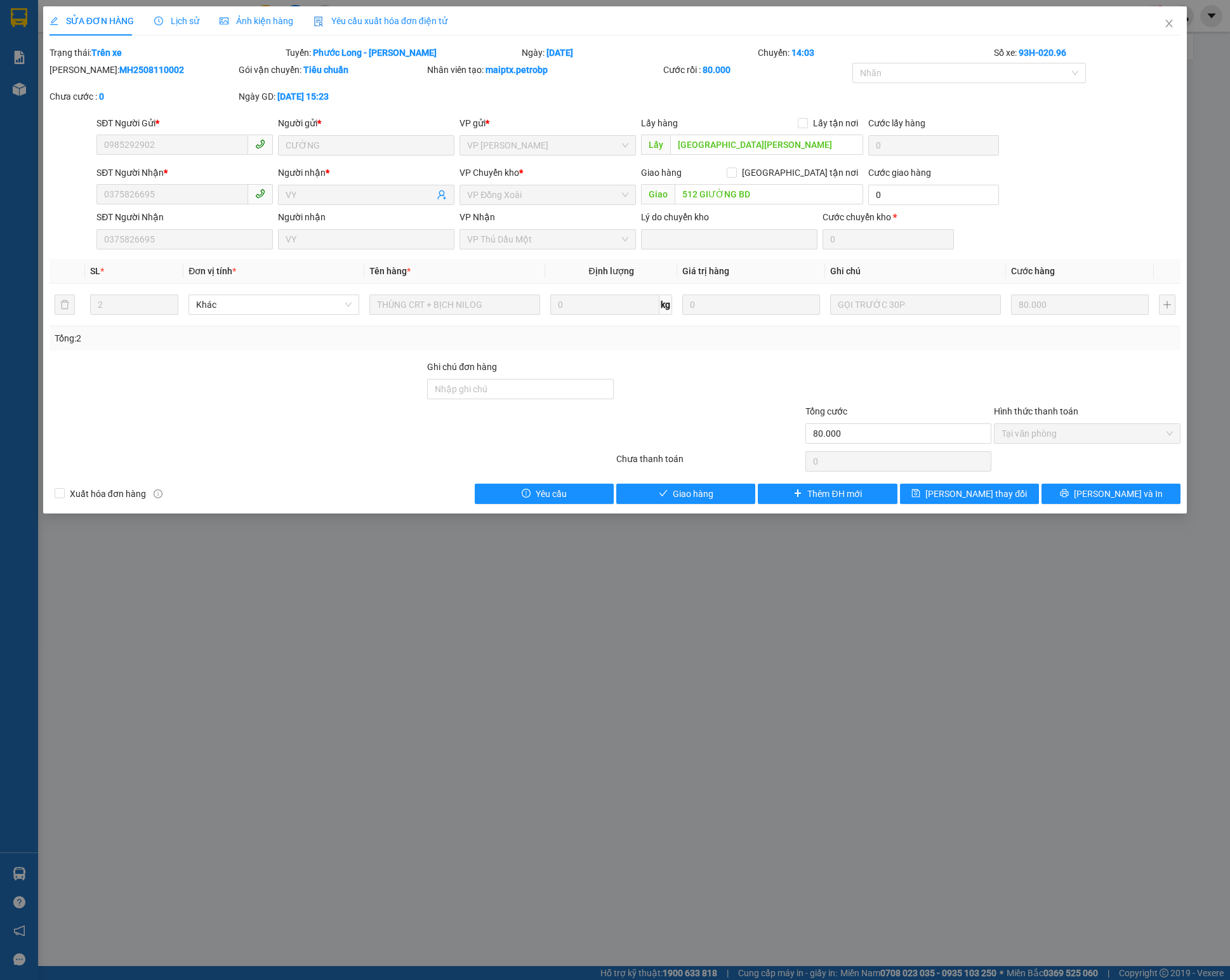
click at [154, 25] on span "Lịch sử" at bounding box center [176, 21] width 45 height 10
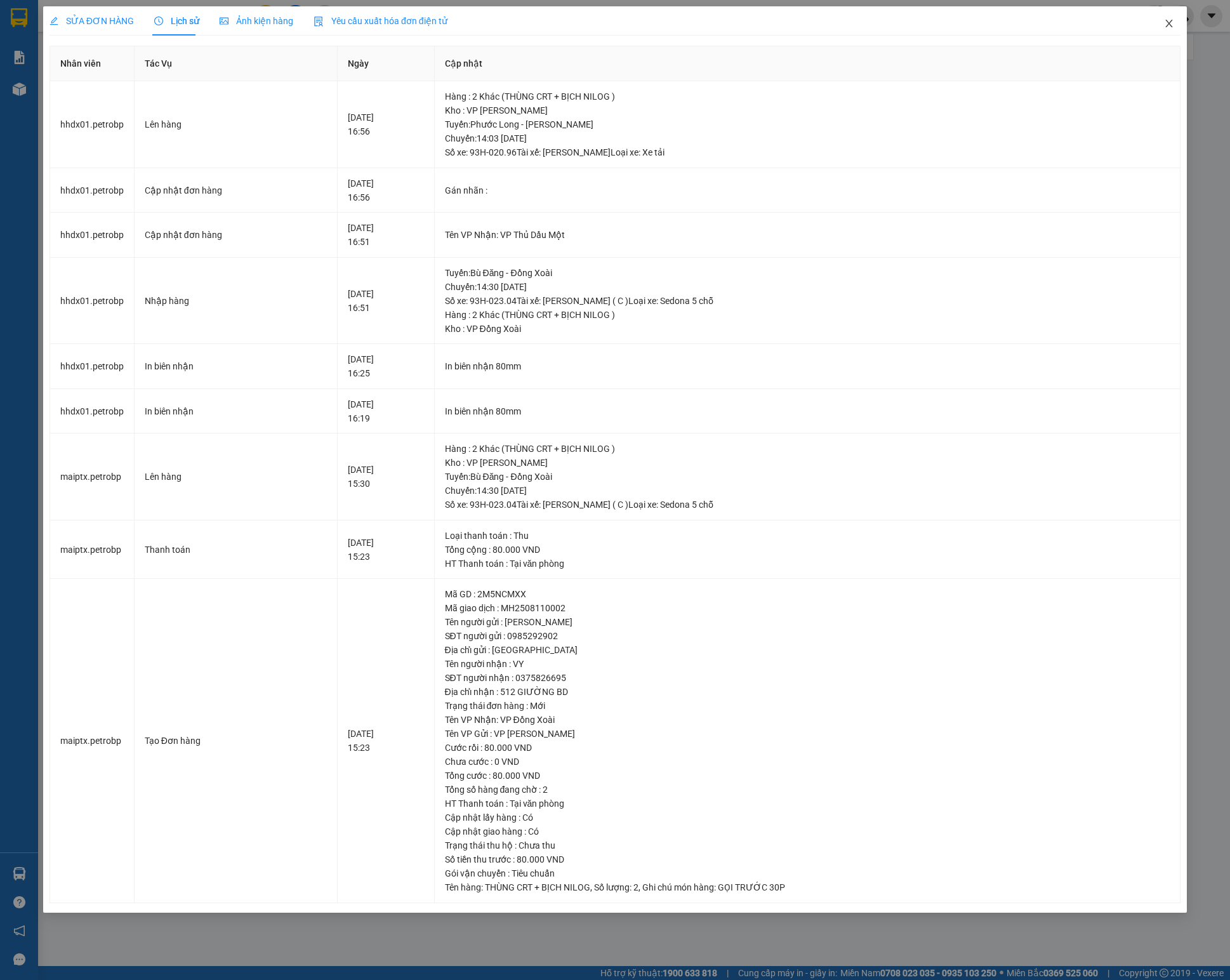
click at [1164, 28] on icon "close" at bounding box center [1168, 23] width 10 height 10
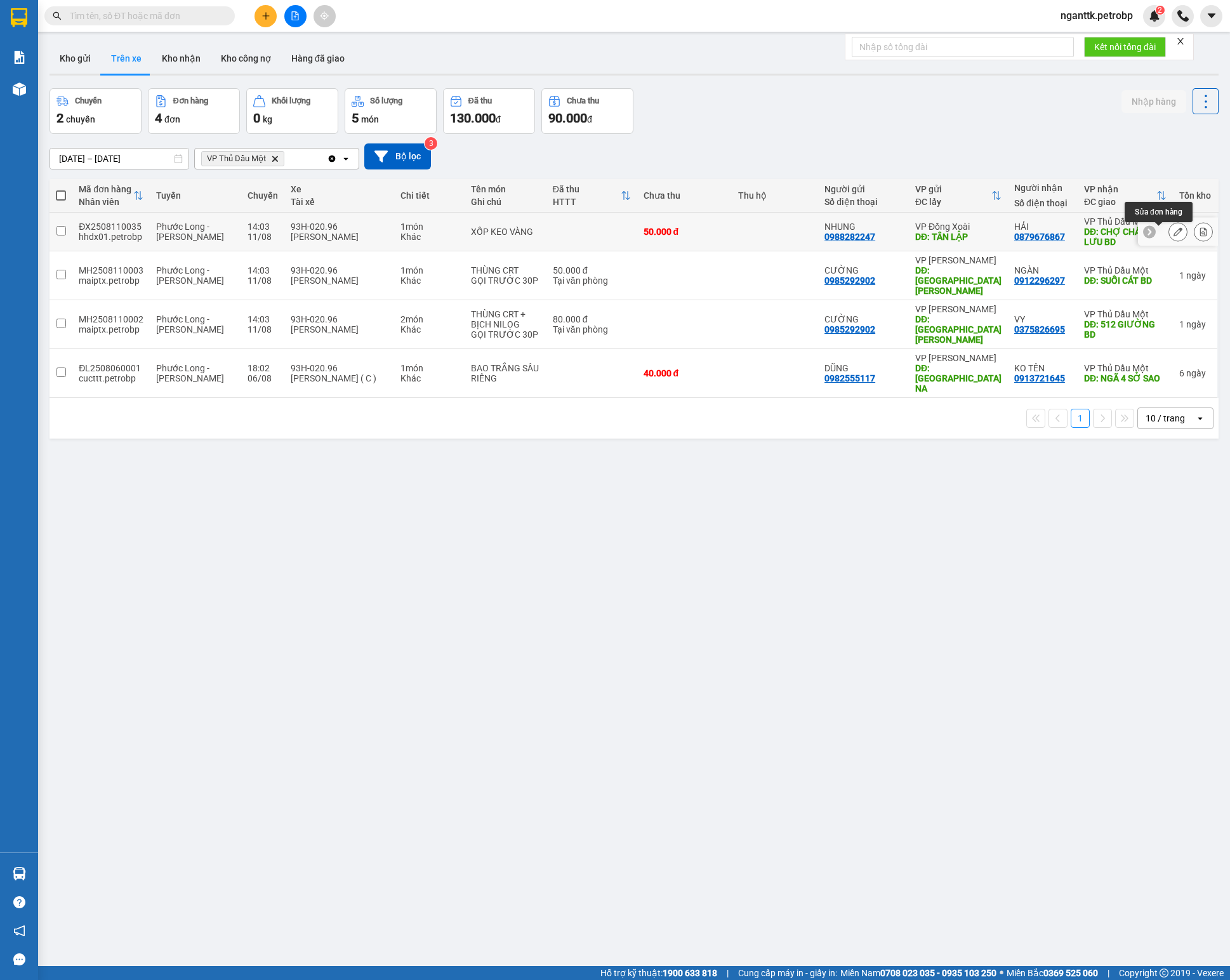
click at [1169, 241] on button at bounding box center [1178, 232] width 18 height 22
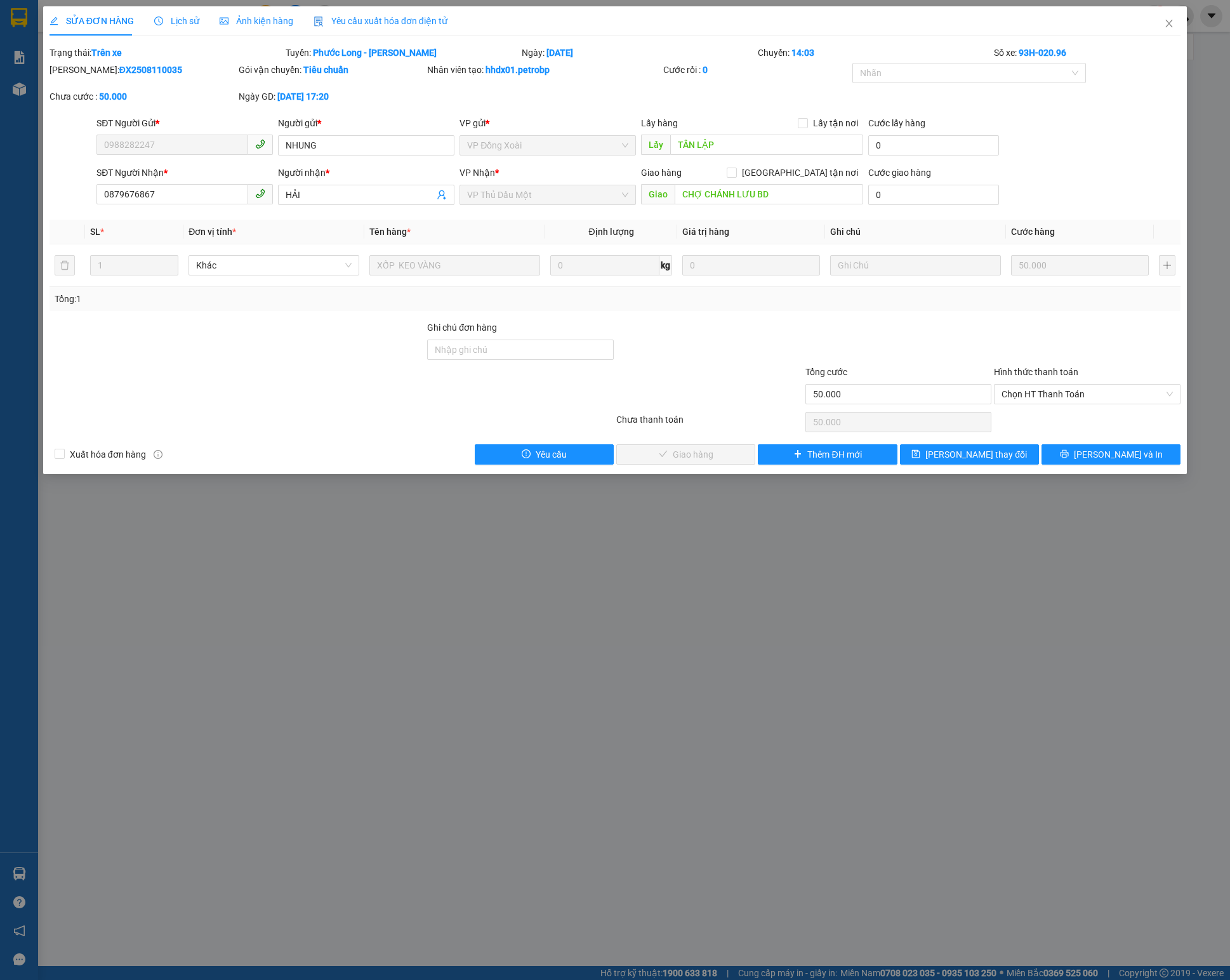
click at [1097, 447] on div "Total Paid Fee 0 Total UnPaid Fee 50.000 Cash Collection Total Fee Trạng thái: …" at bounding box center [615, 255] width 1131 height 419
click at [1068, 457] on icon "printer" at bounding box center [1063, 454] width 8 height 8
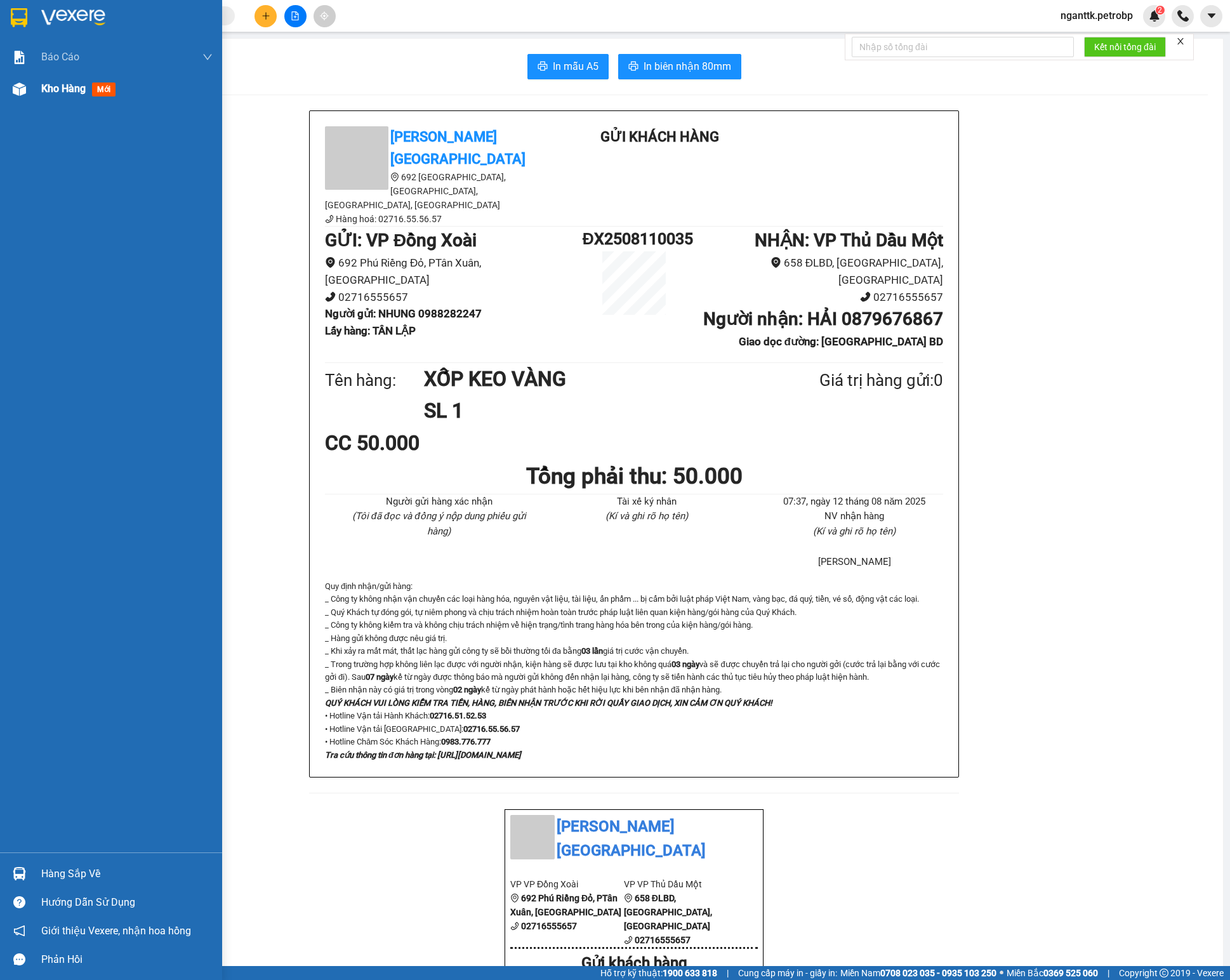
click at [42, 98] on div "Kho hàng mới" at bounding box center [127, 89] width 171 height 32
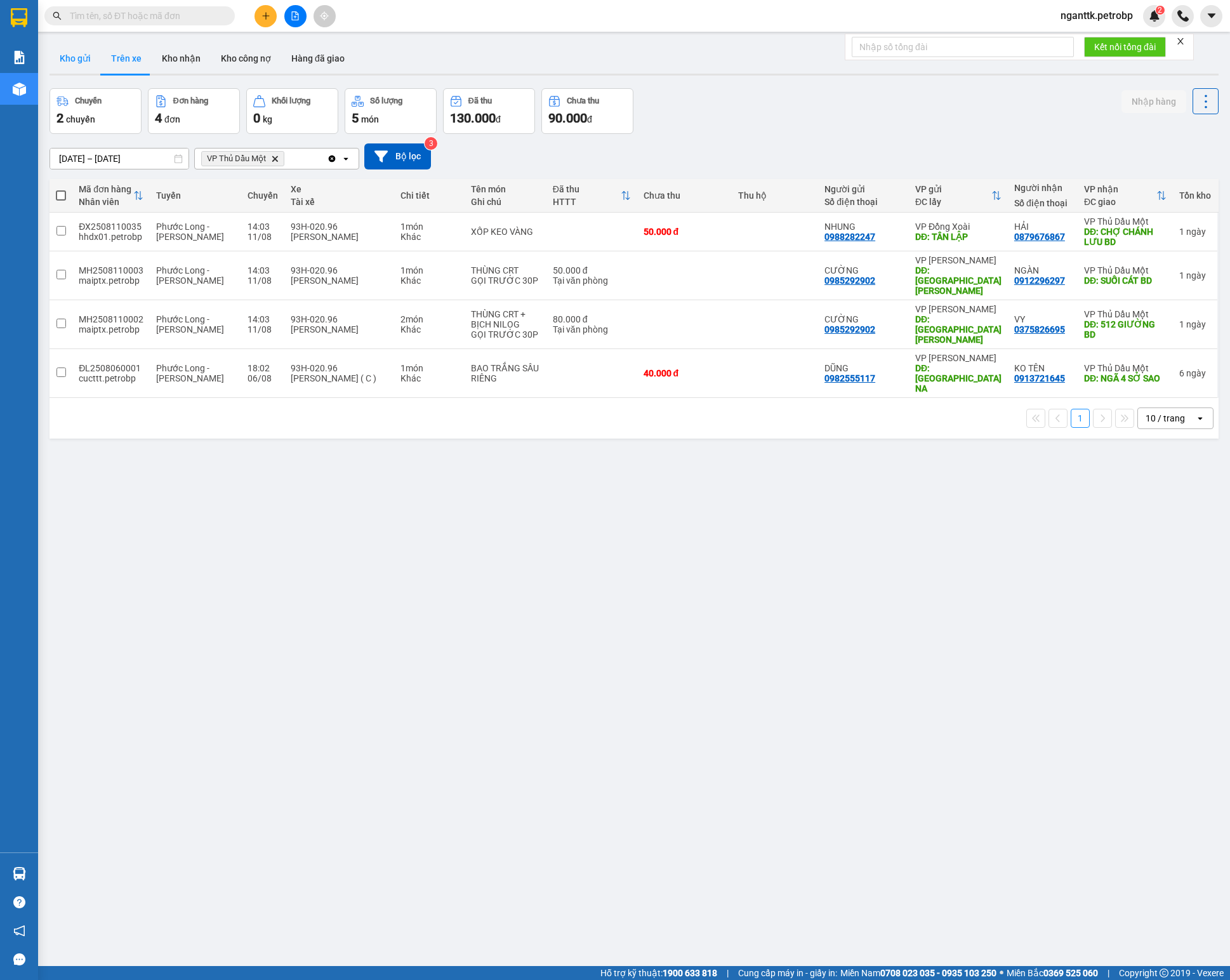
click at [62, 65] on button "Kho gửi" at bounding box center [75, 58] width 51 height 31
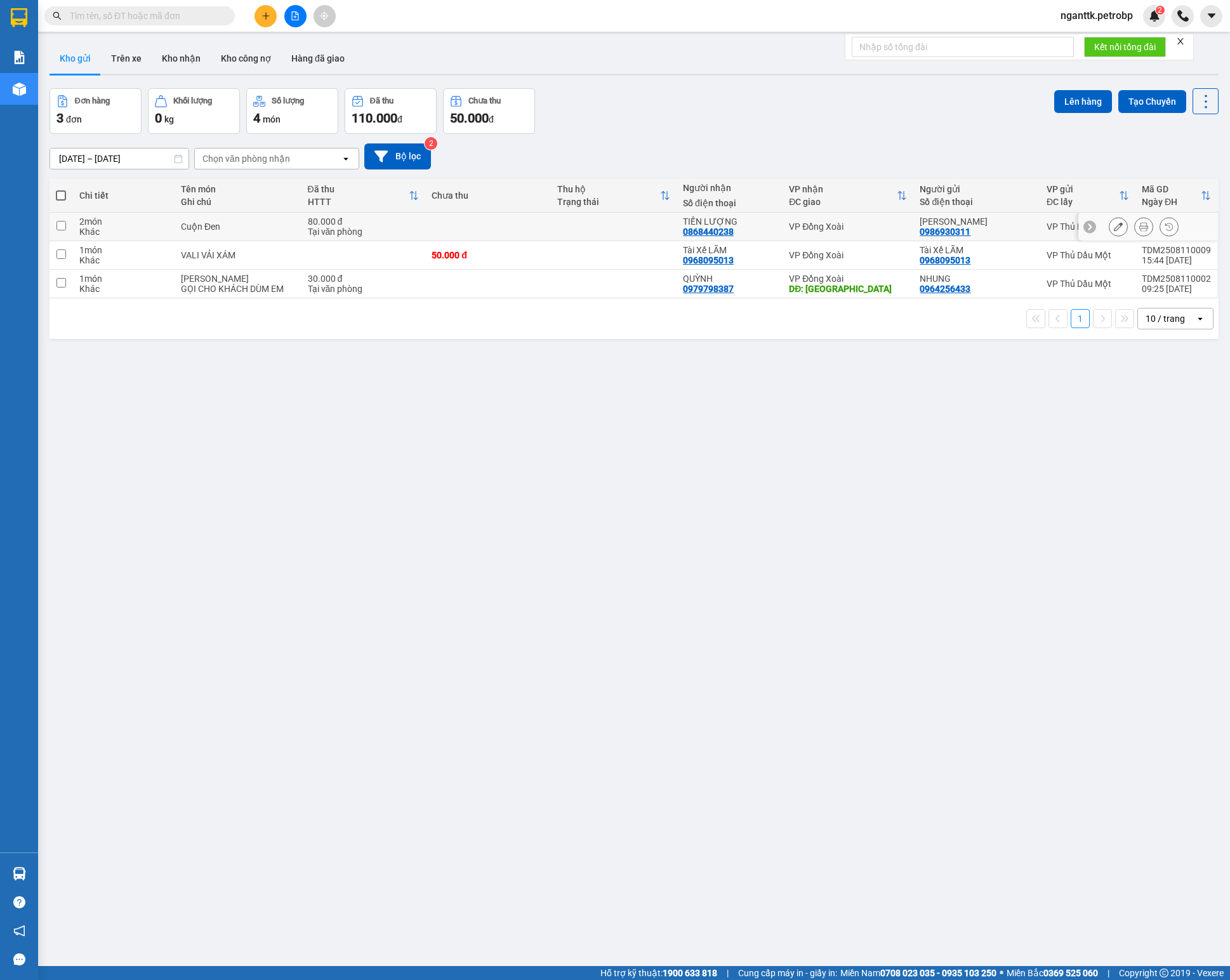
click at [397, 226] on div "80.000 đ" at bounding box center [364, 221] width 111 height 10
checkbox input "true"
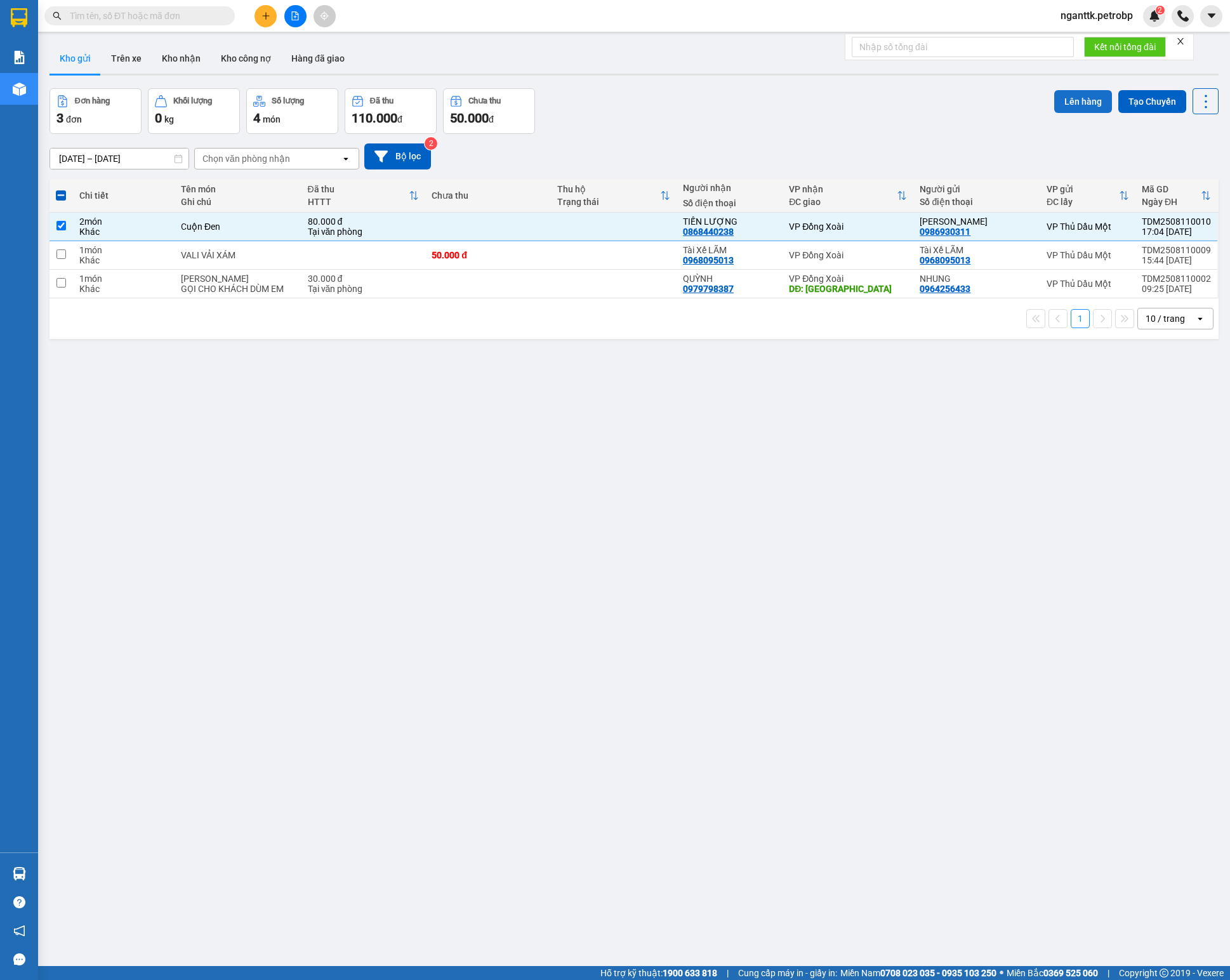
click at [1071, 108] on button "Lên hàng" at bounding box center [1083, 102] width 58 height 23
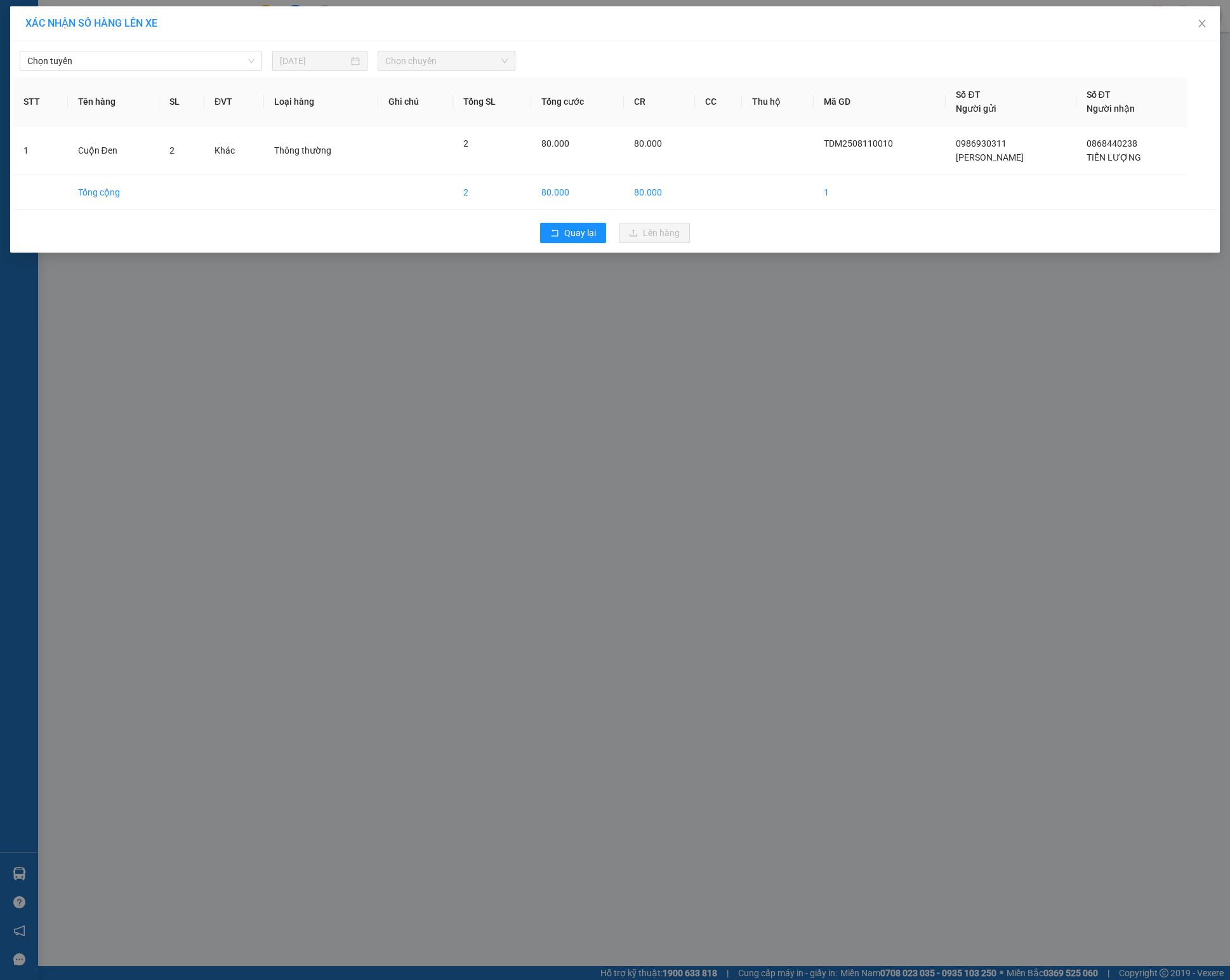
click at [135, 76] on div "Chọn tuyến [DATE] Chọn chuyến STT Tên hàng SL ĐVT Loại hàng Ghi chú Tổng SL Tổn…" at bounding box center [614, 147] width 1209 height 212
click at [145, 70] on input "search" at bounding box center [136, 60] width 218 height 19
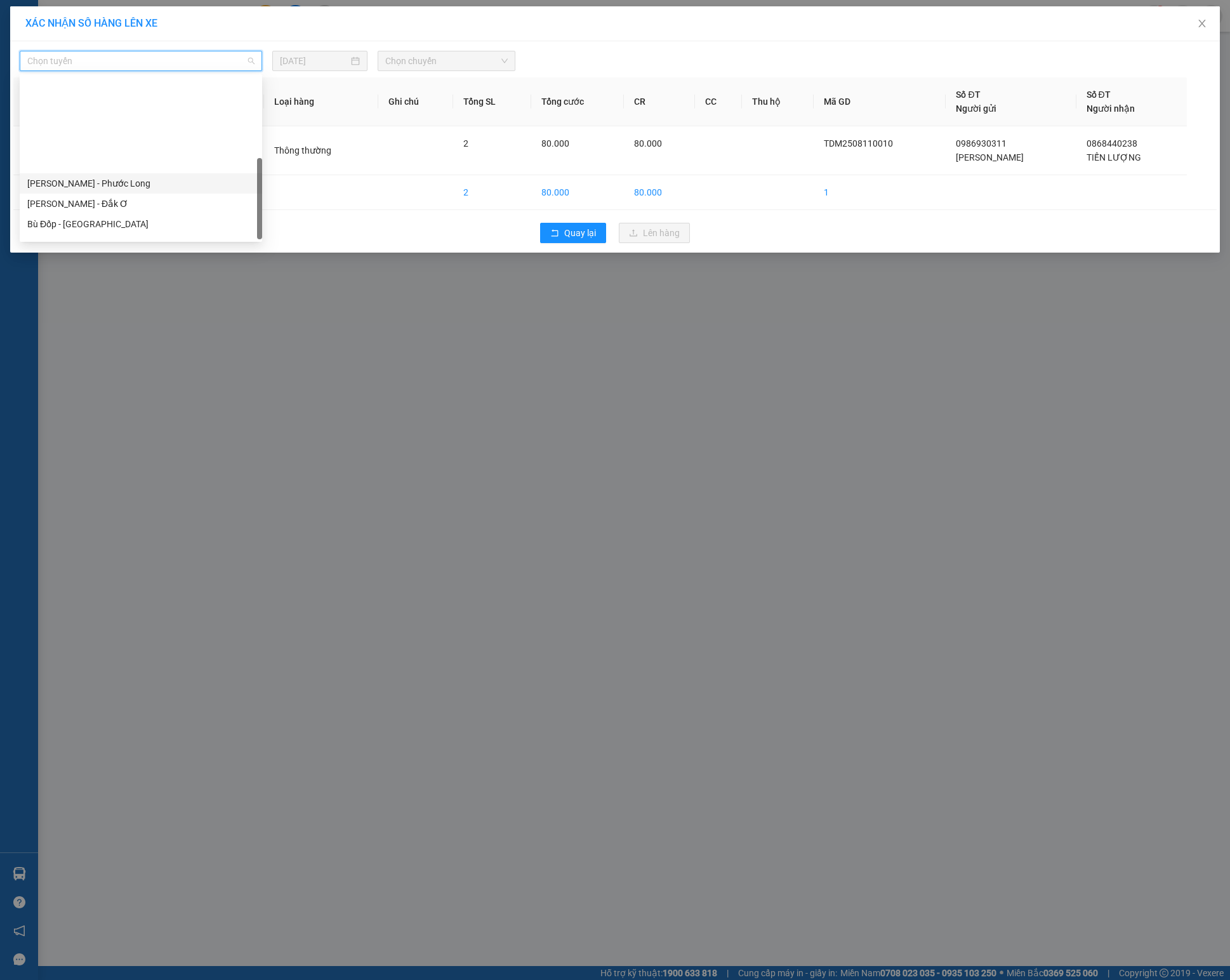
scroll to position [228, 0]
click at [161, 90] on div "[PERSON_NAME] - Phước Long" at bounding box center [141, 82] width 242 height 21
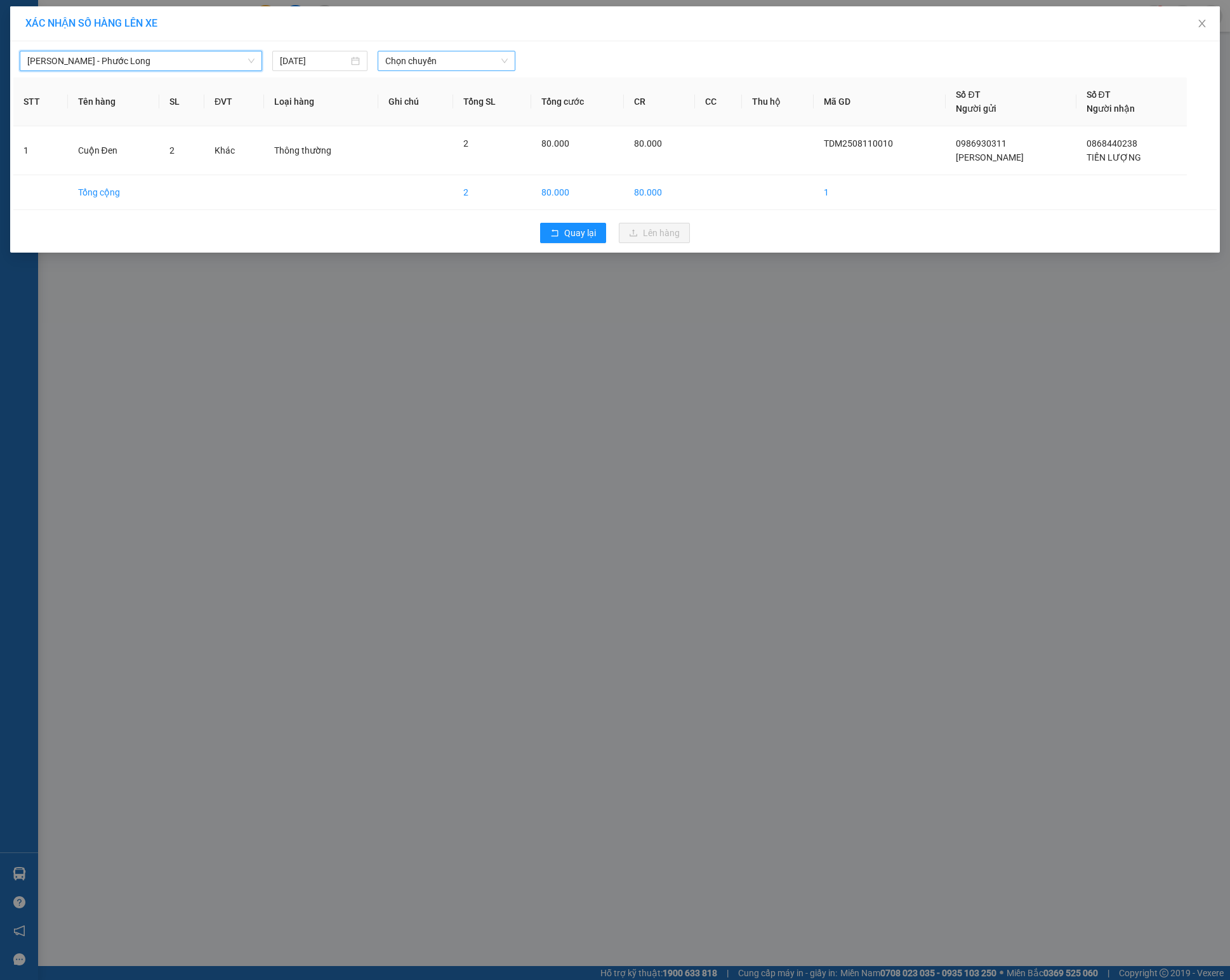
click at [441, 57] on span "Chọn chuyến" at bounding box center [446, 60] width 122 height 19
click at [308, 64] on input "[DATE]" at bounding box center [314, 60] width 68 height 14
click at [311, 170] on div "11" at bounding box center [314, 175] width 15 height 15
type input "[DATE]"
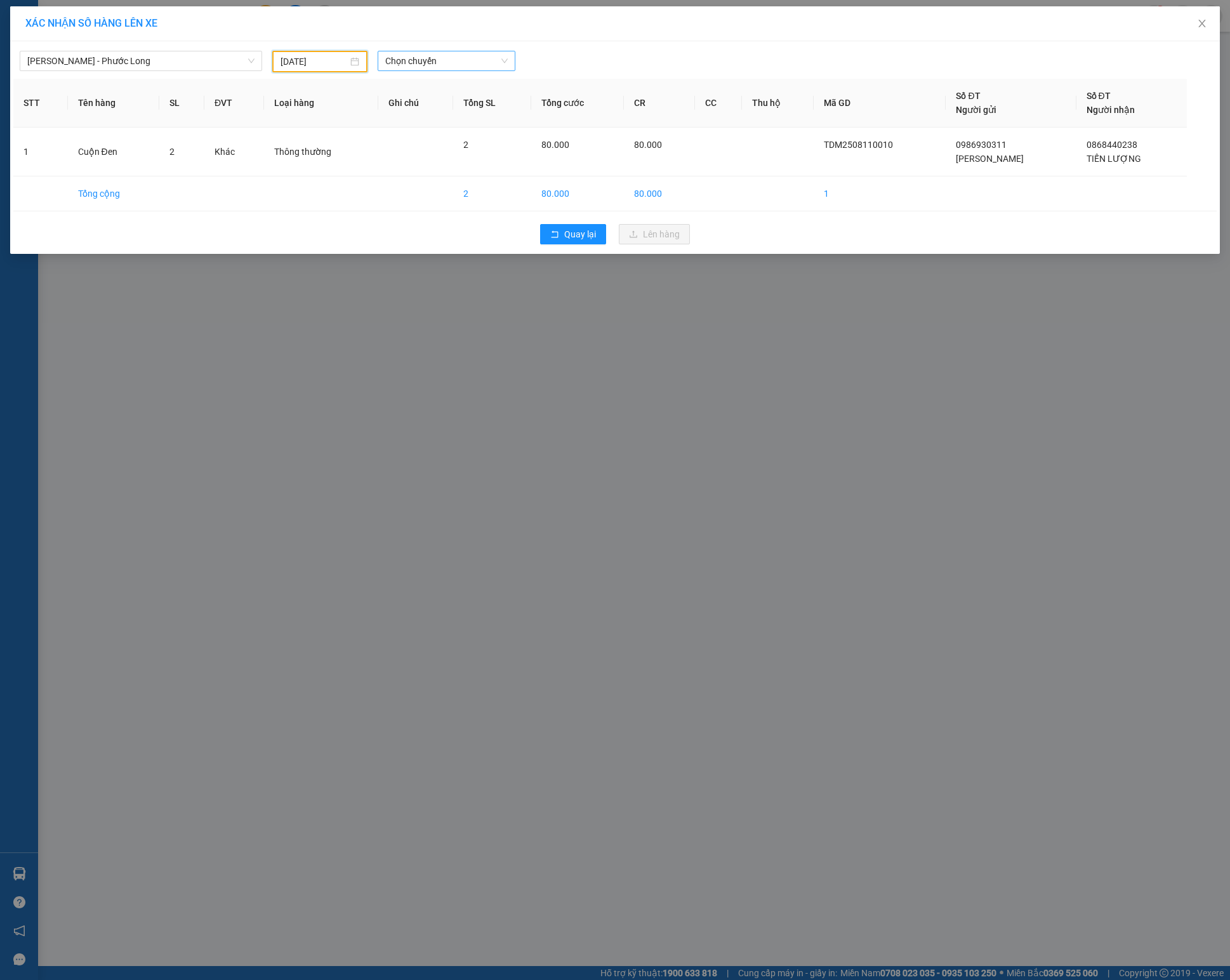
click at [441, 56] on span "Chọn chuyến" at bounding box center [446, 60] width 122 height 19
click at [446, 192] on div "21:02 (TC) - 93H-020.96" at bounding box center [435, 188] width 99 height 14
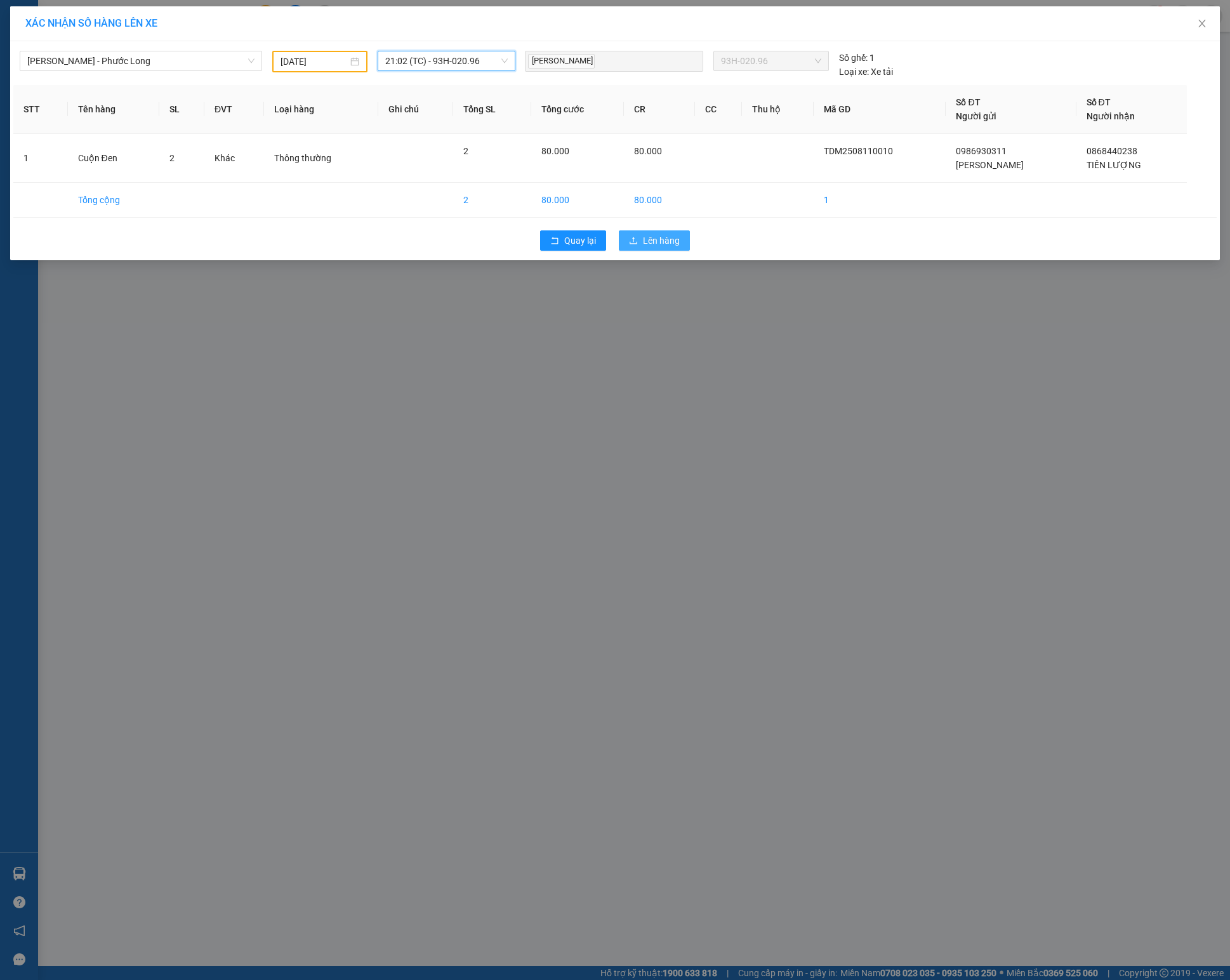
click at [642, 244] on button "Lên hàng" at bounding box center [654, 240] width 71 height 21
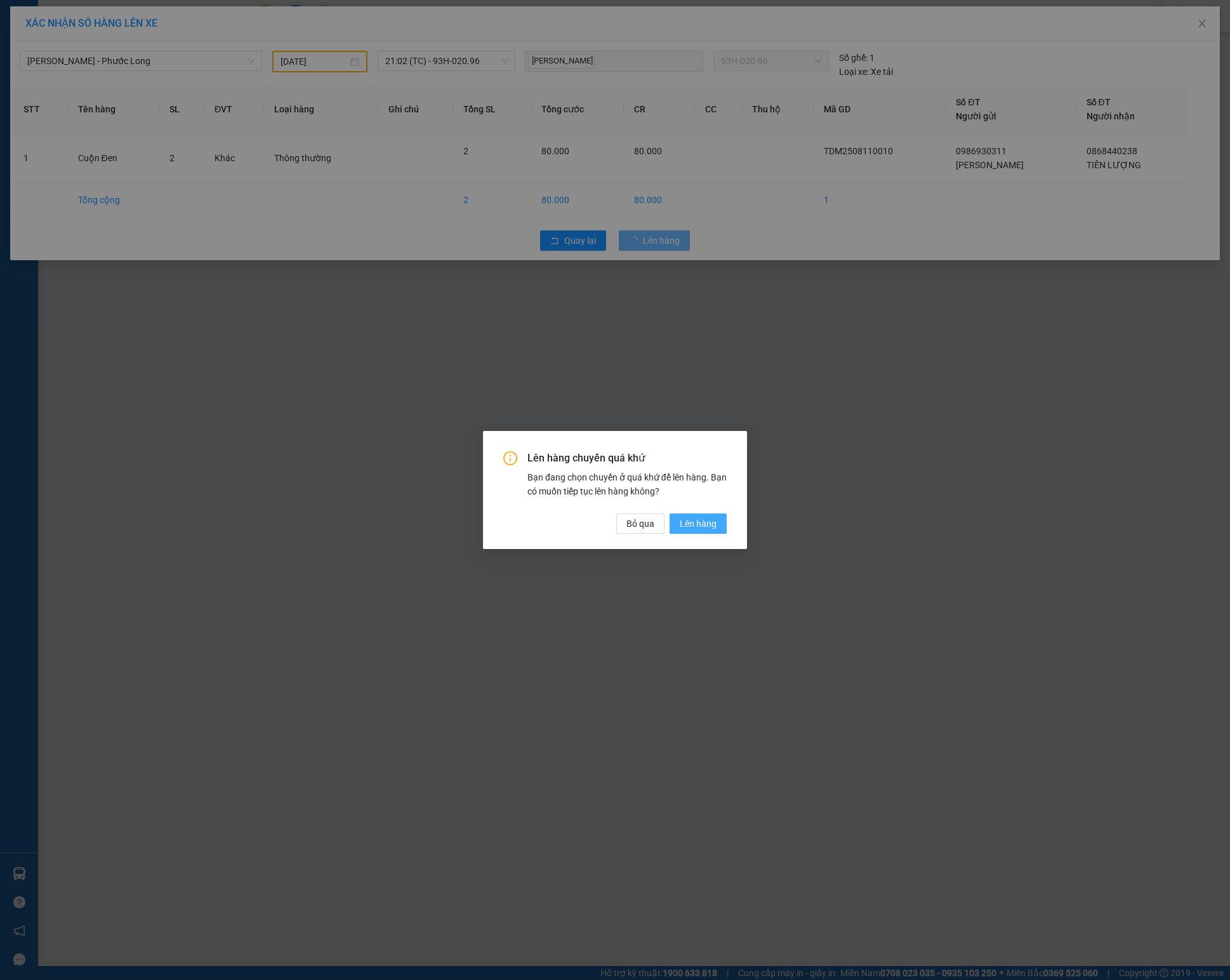
click at [709, 522] on span "Lên hàng" at bounding box center [697, 524] width 36 height 14
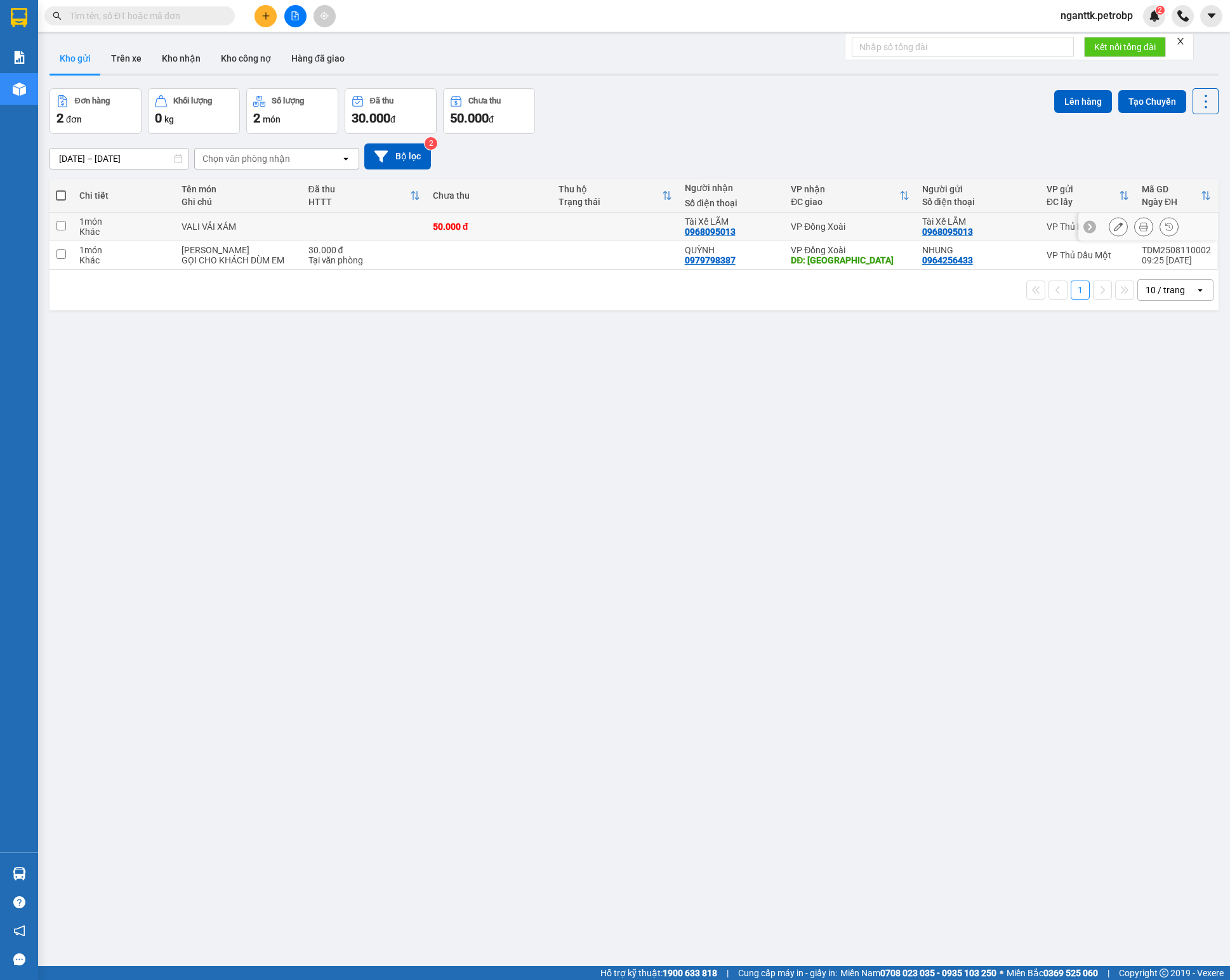
click at [616, 241] on td at bounding box center [614, 226] width 125 height 29
checkbox input "true"
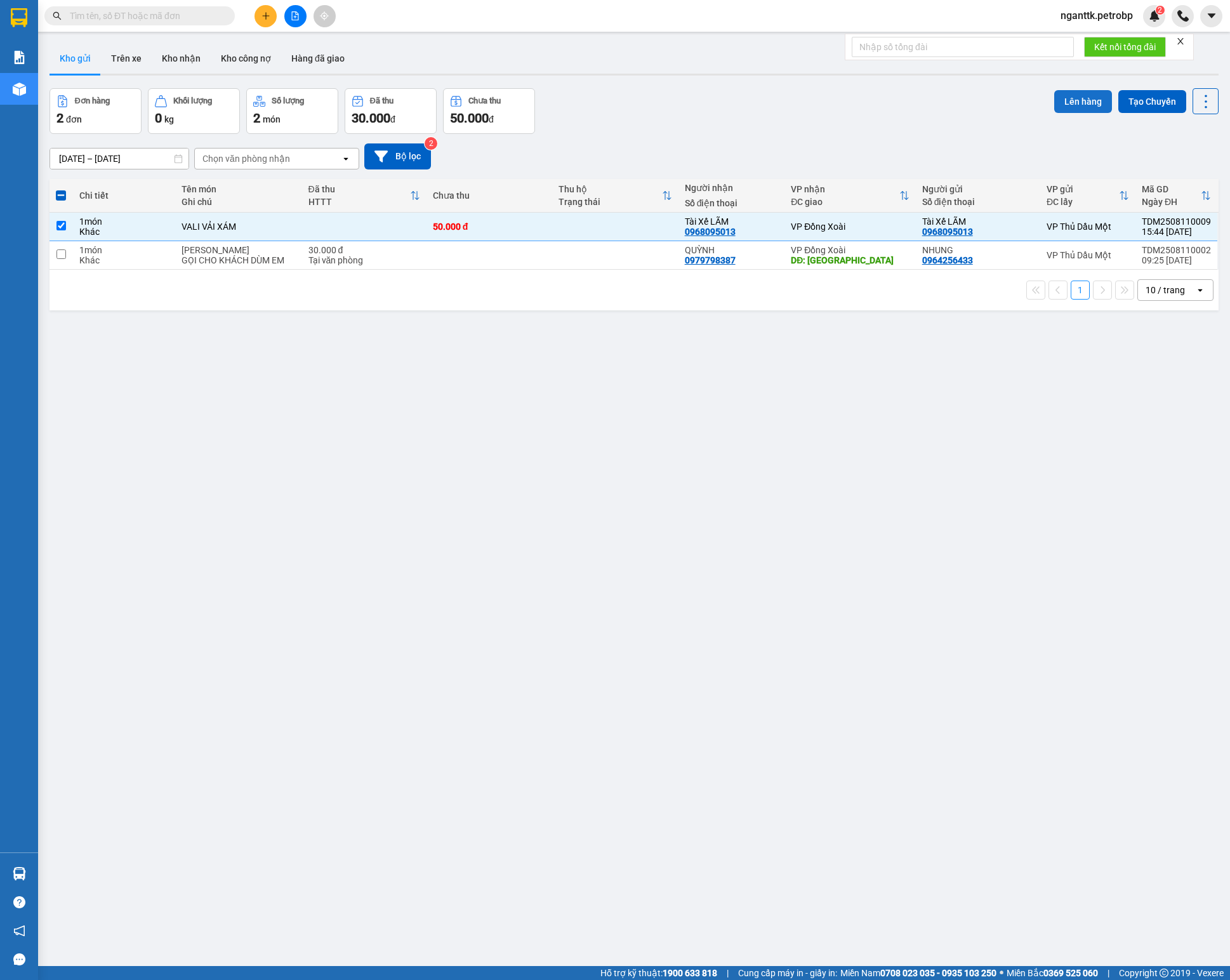
click at [1075, 96] on button "Lên hàng" at bounding box center [1083, 102] width 58 height 23
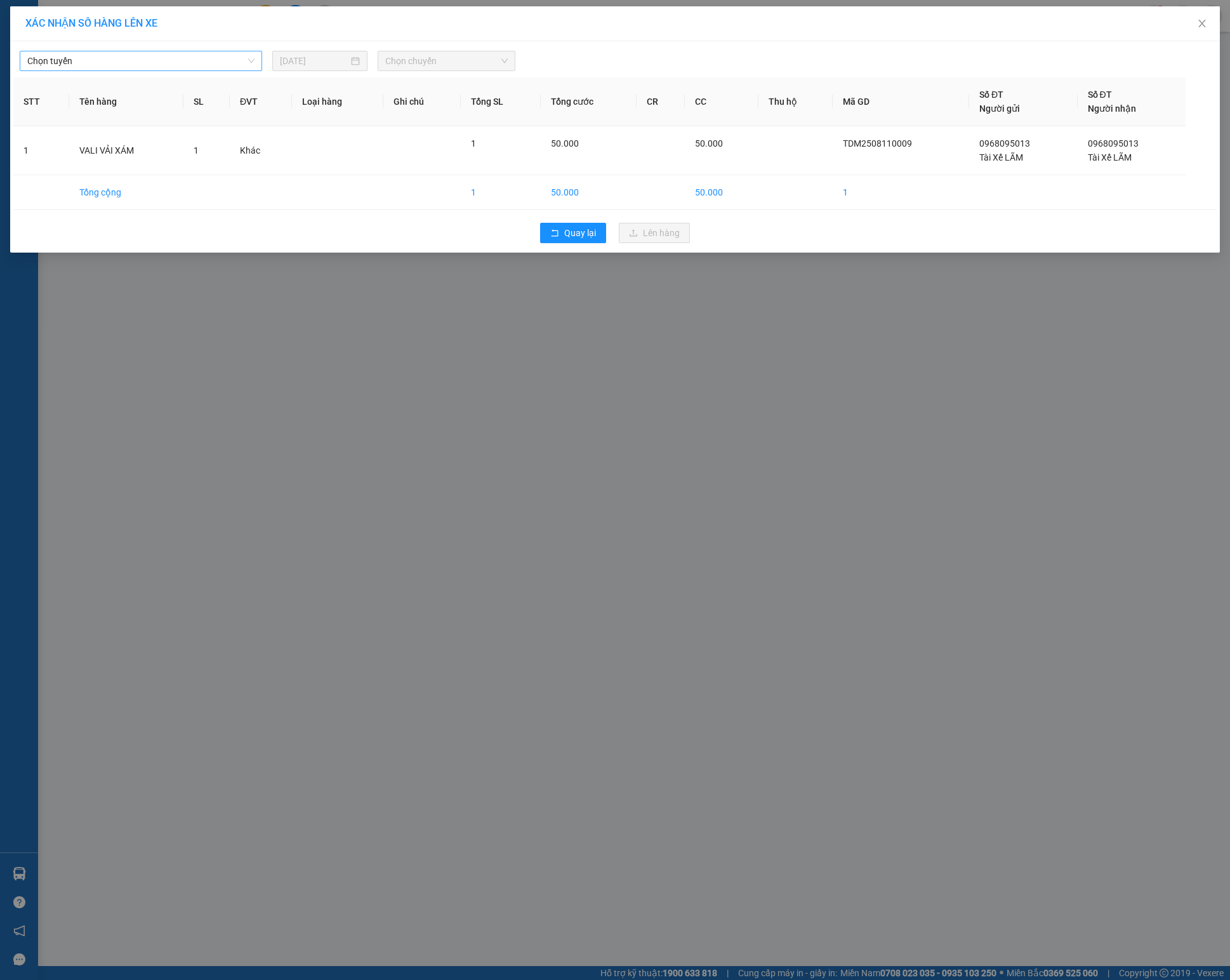
click at [210, 68] on span "Chọn tuyến" at bounding box center [141, 60] width 227 height 19
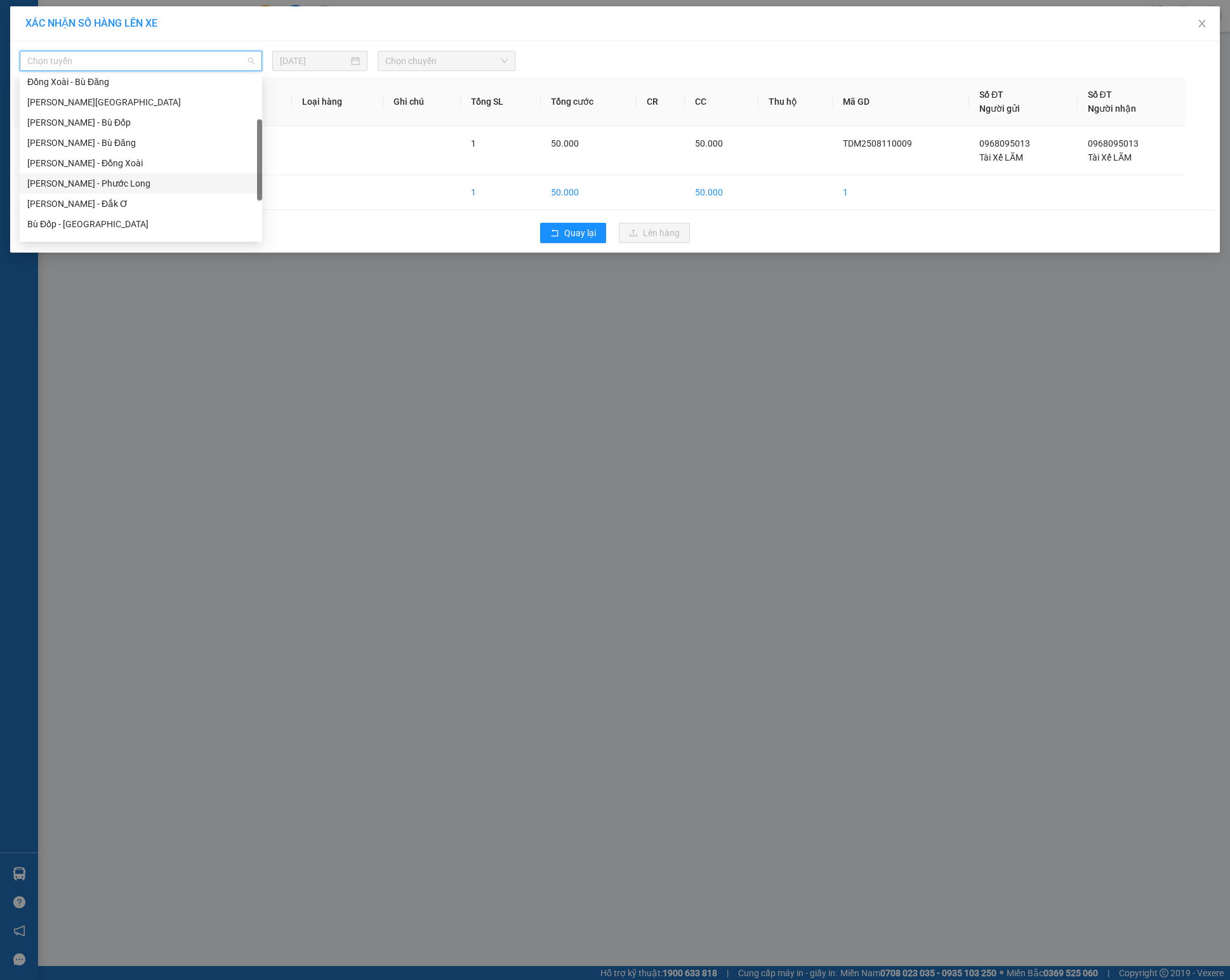
click at [153, 179] on div "[PERSON_NAME] - Phước Long" at bounding box center [141, 183] width 227 height 14
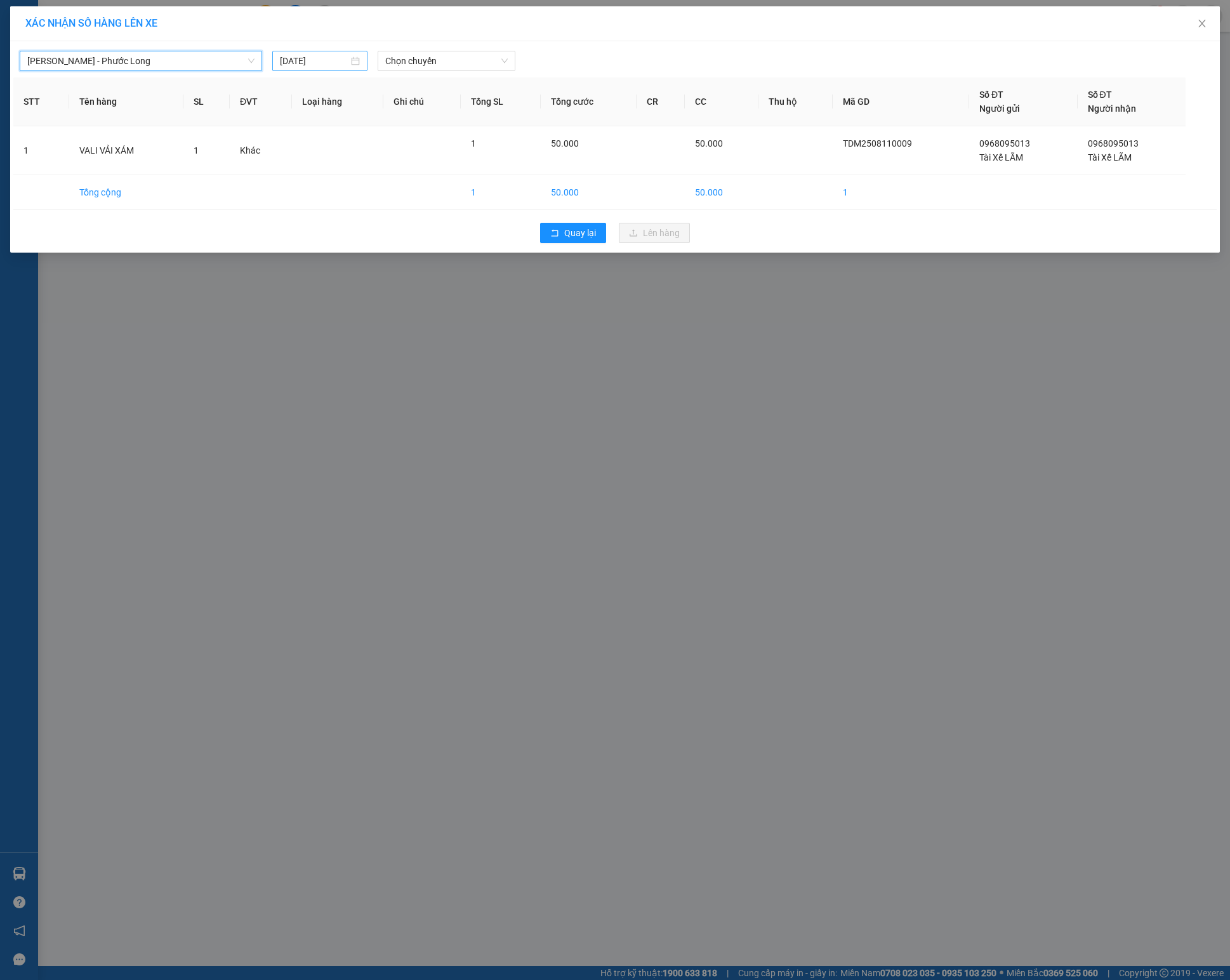
click at [342, 68] on input "[DATE]" at bounding box center [314, 60] width 68 height 14
click at [314, 176] on div "11" at bounding box center [314, 175] width 15 height 15
type input "[DATE]"
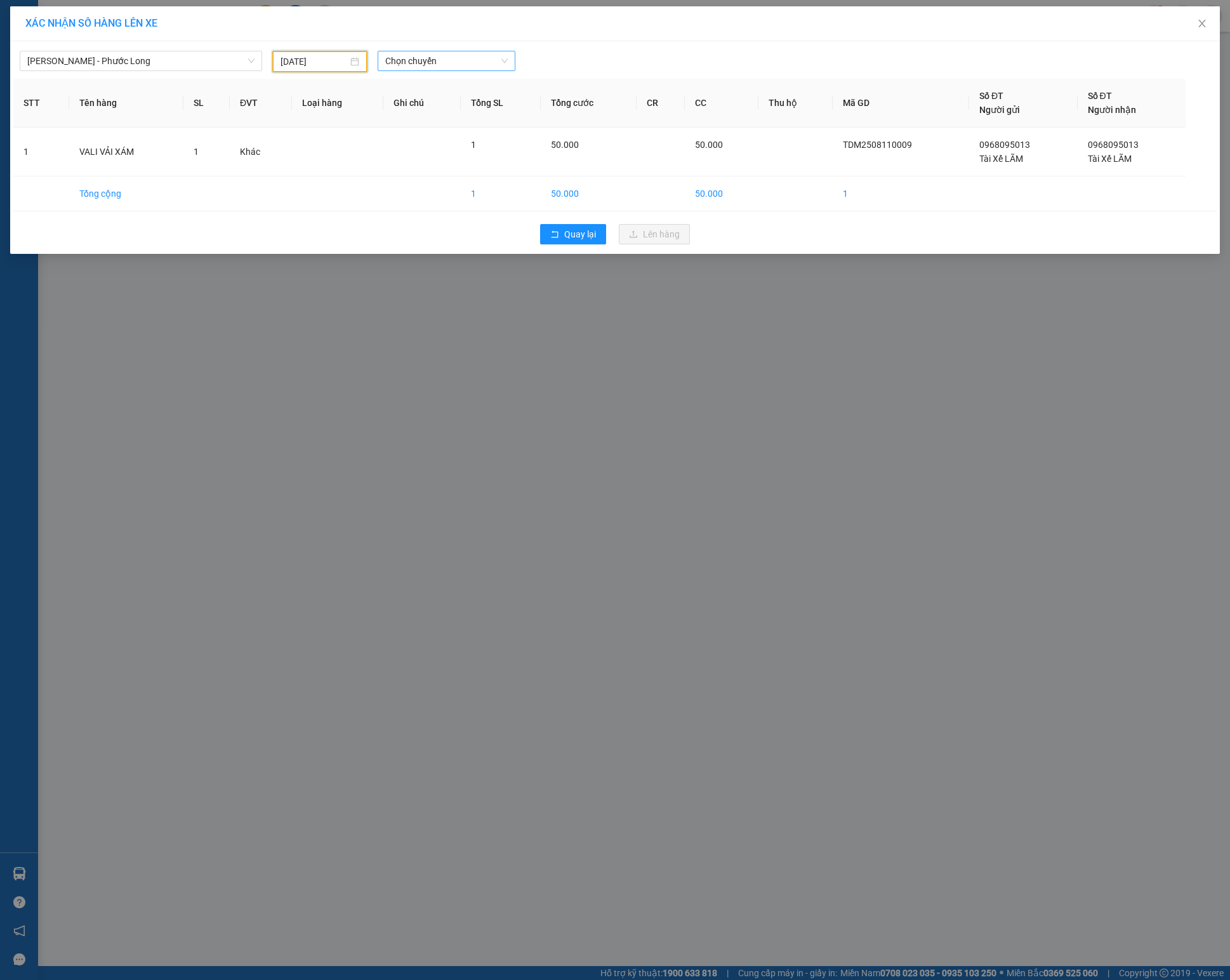
click at [442, 61] on span "Chọn chuyến" at bounding box center [446, 60] width 122 height 19
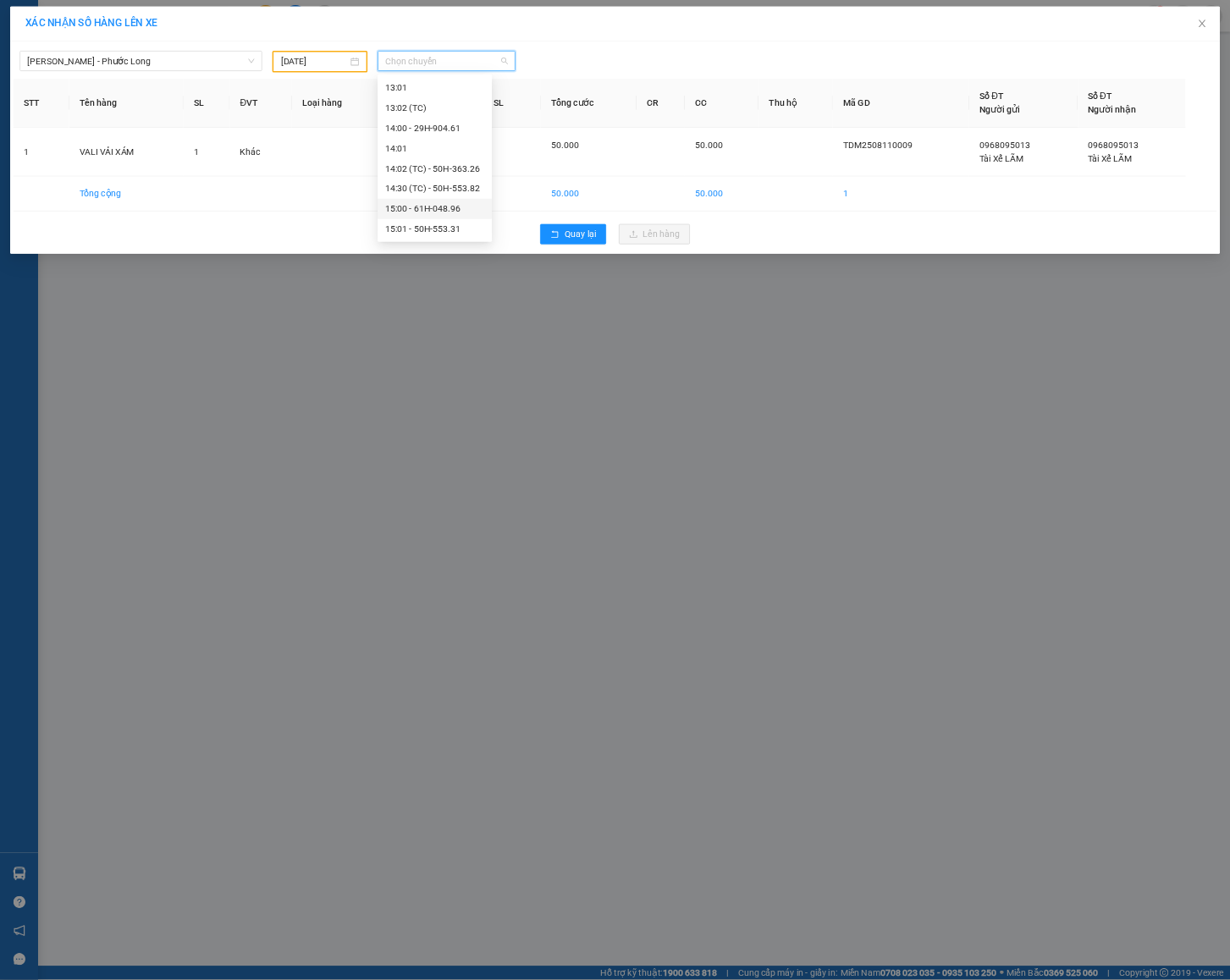
scroll to position [1137, 0]
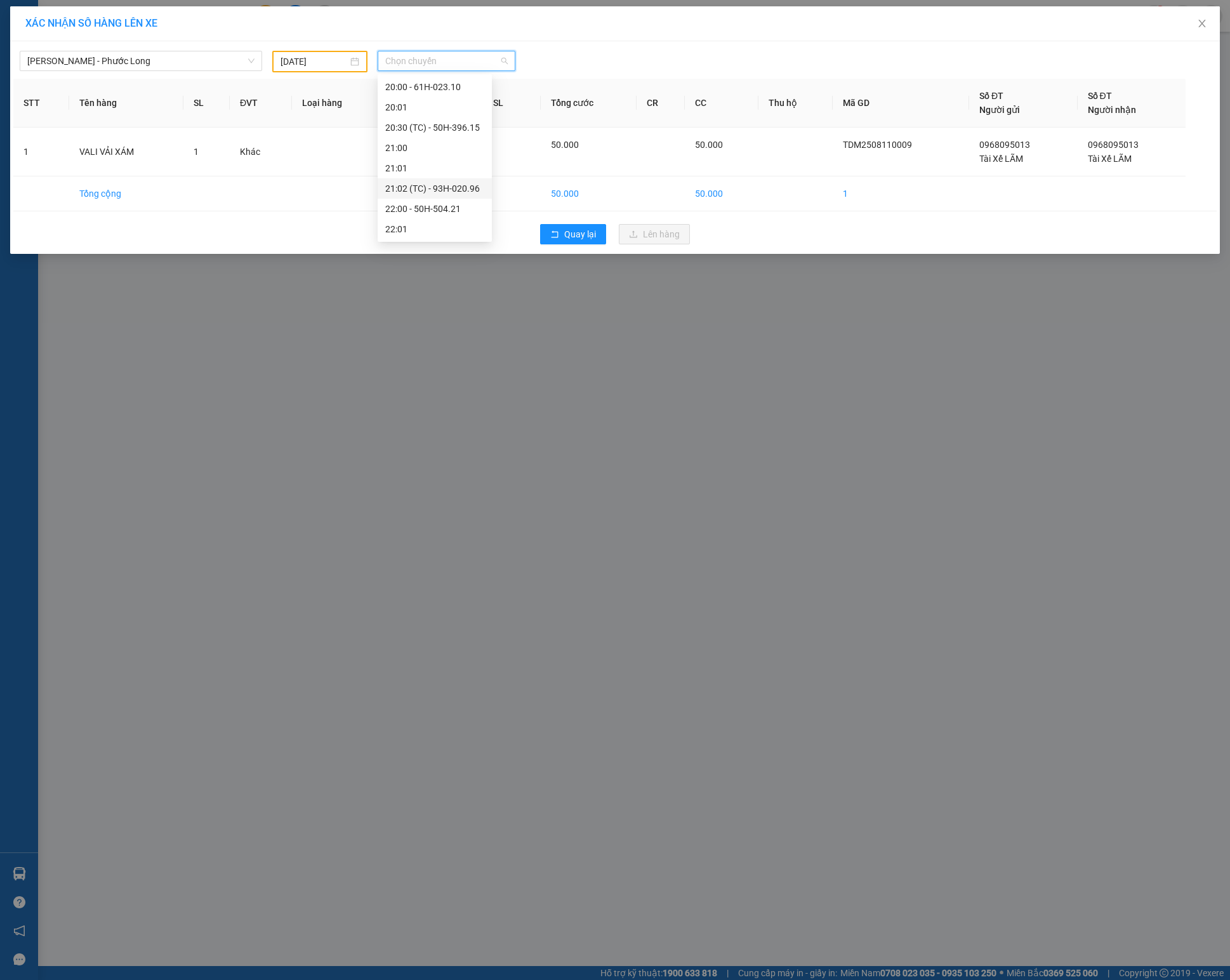
click at [453, 189] on div "21:02 (TC) - 93H-020.96" at bounding box center [435, 188] width 99 height 14
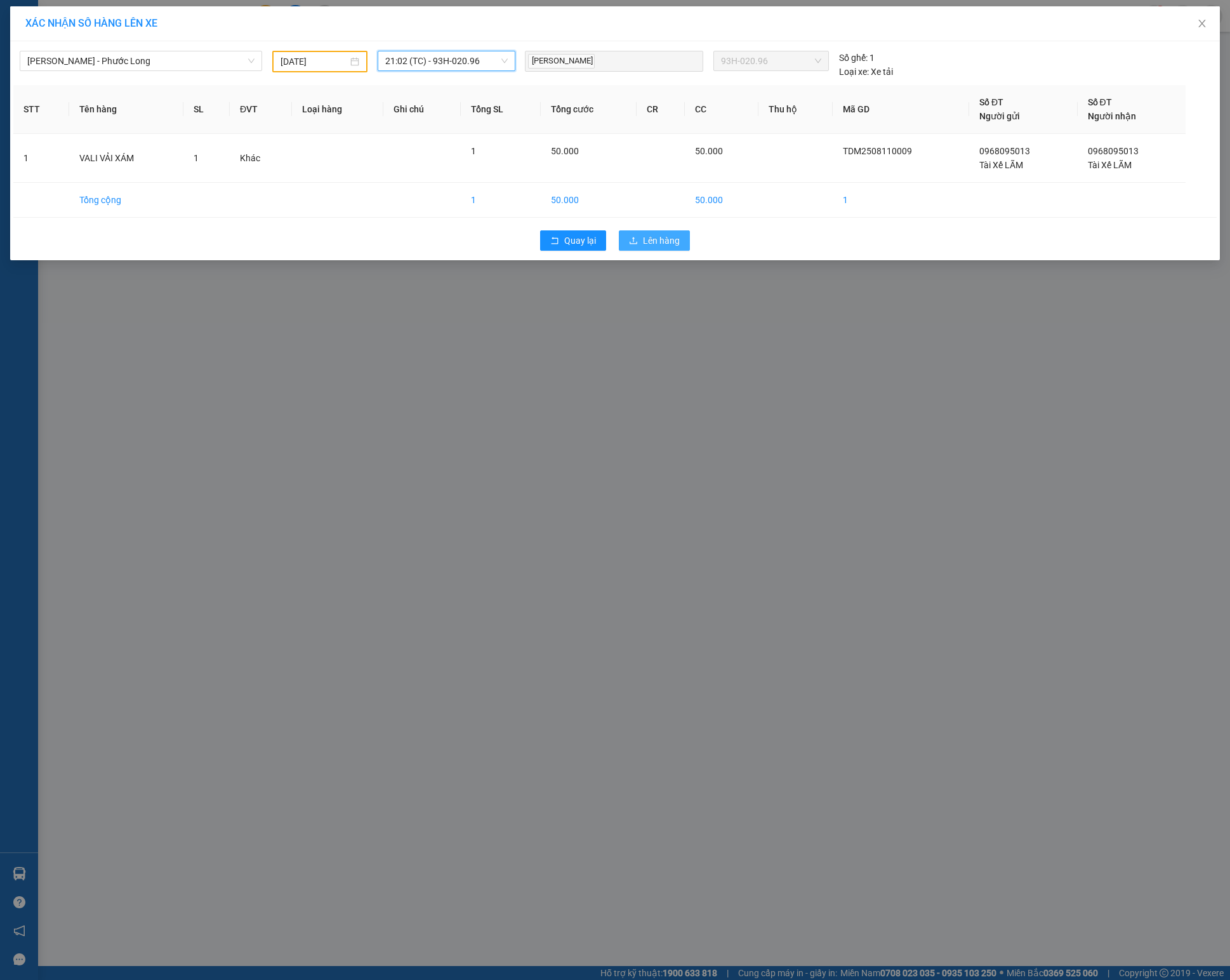
click at [665, 245] on span "Lên hàng" at bounding box center [661, 240] width 36 height 14
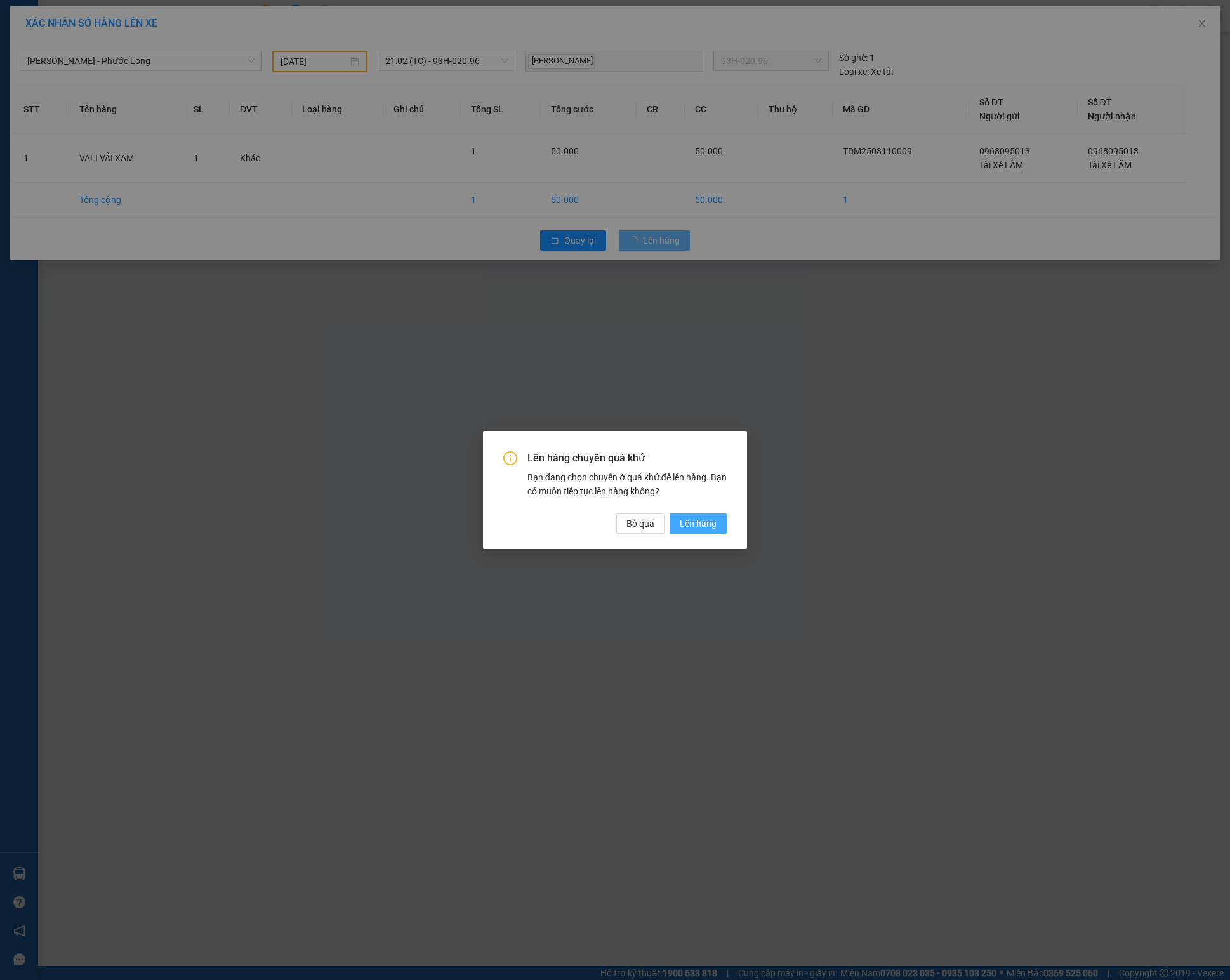
click at [711, 518] on span "Lên hàng" at bounding box center [697, 524] width 36 height 14
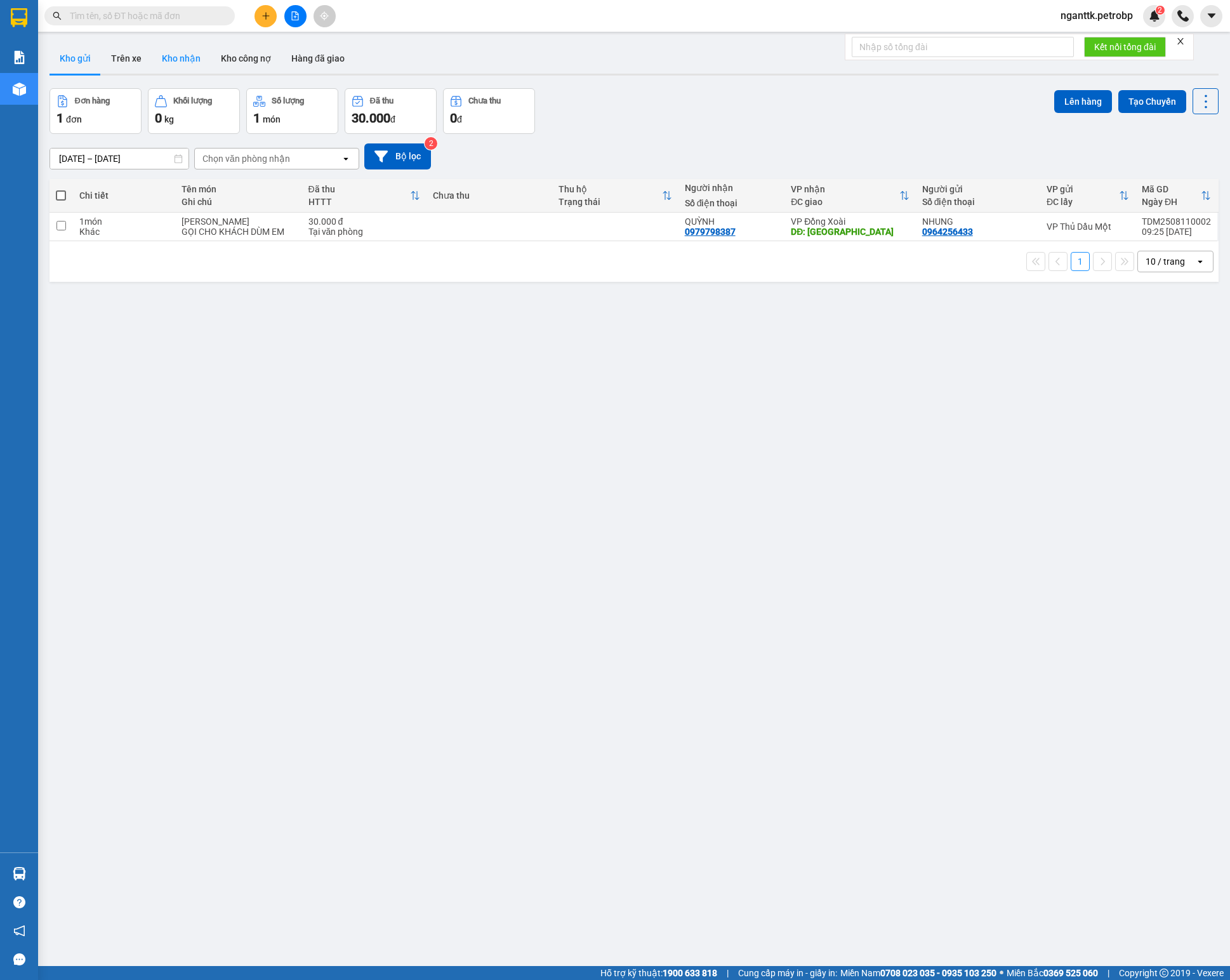
click at [182, 66] on button "Kho nhận" at bounding box center [181, 58] width 59 height 31
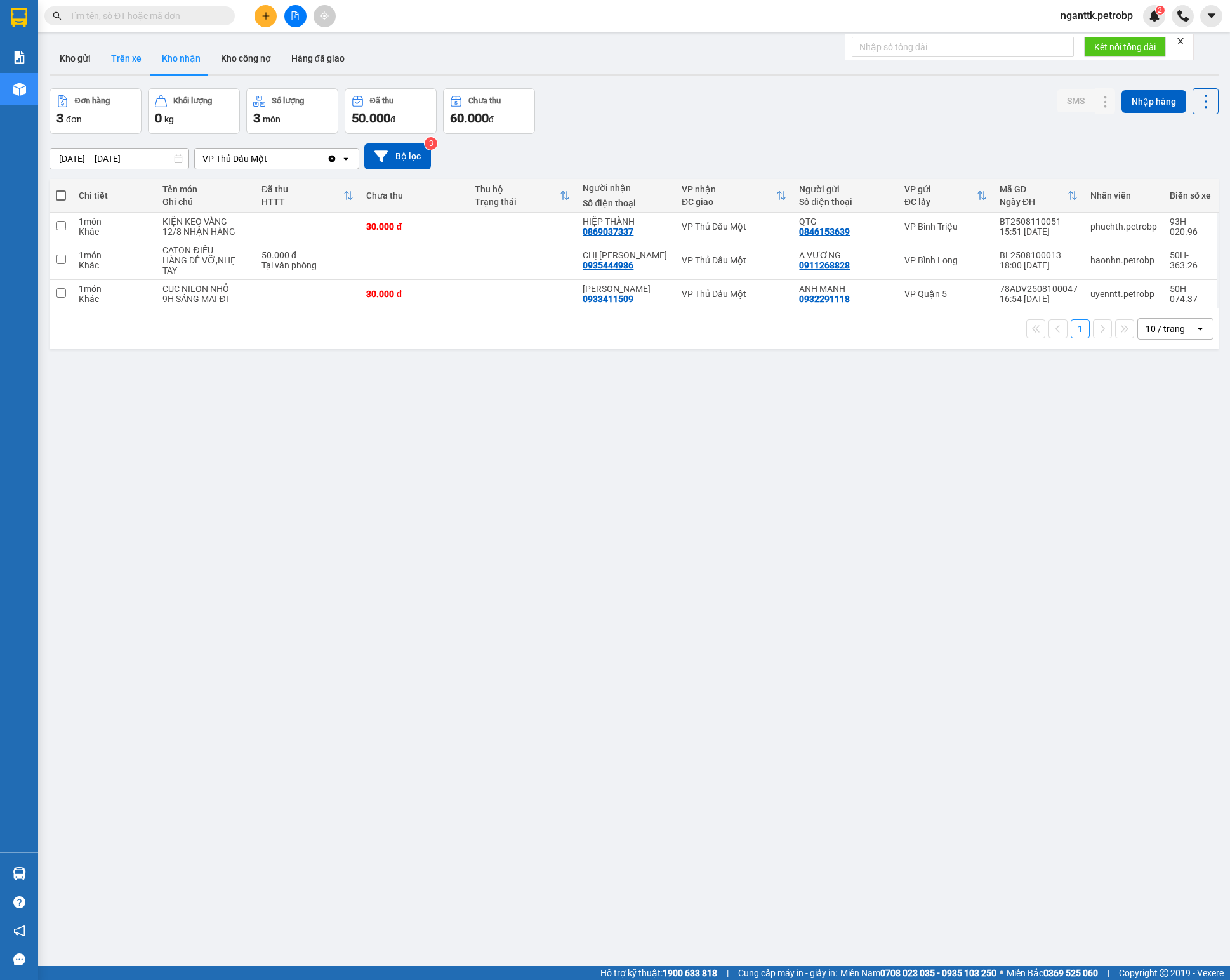
click at [125, 60] on button "Trên xe" at bounding box center [126, 58] width 51 height 31
type input "[DATE] – [DATE]"
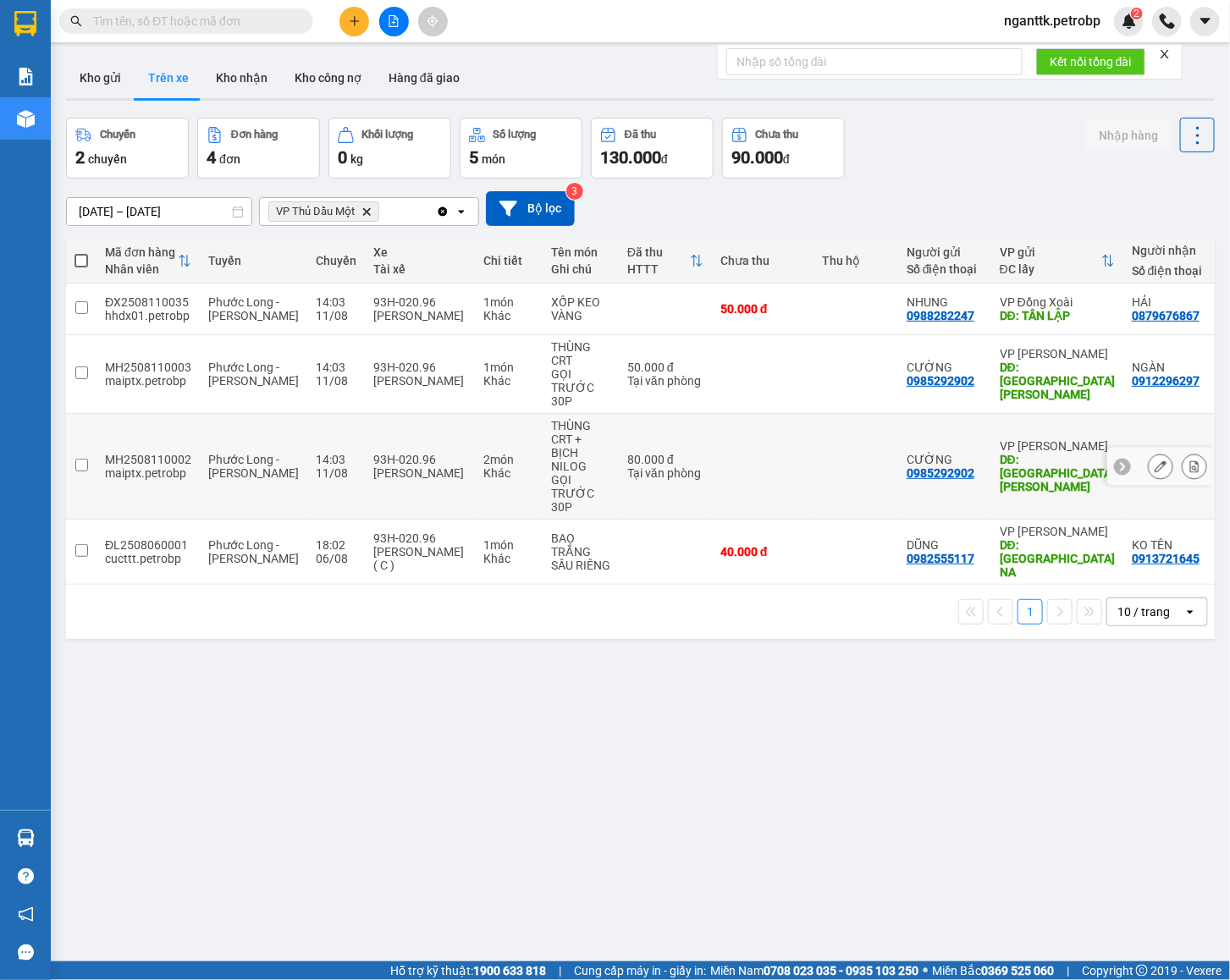
click at [711, 471] on td at bounding box center [762, 467] width 102 height 106
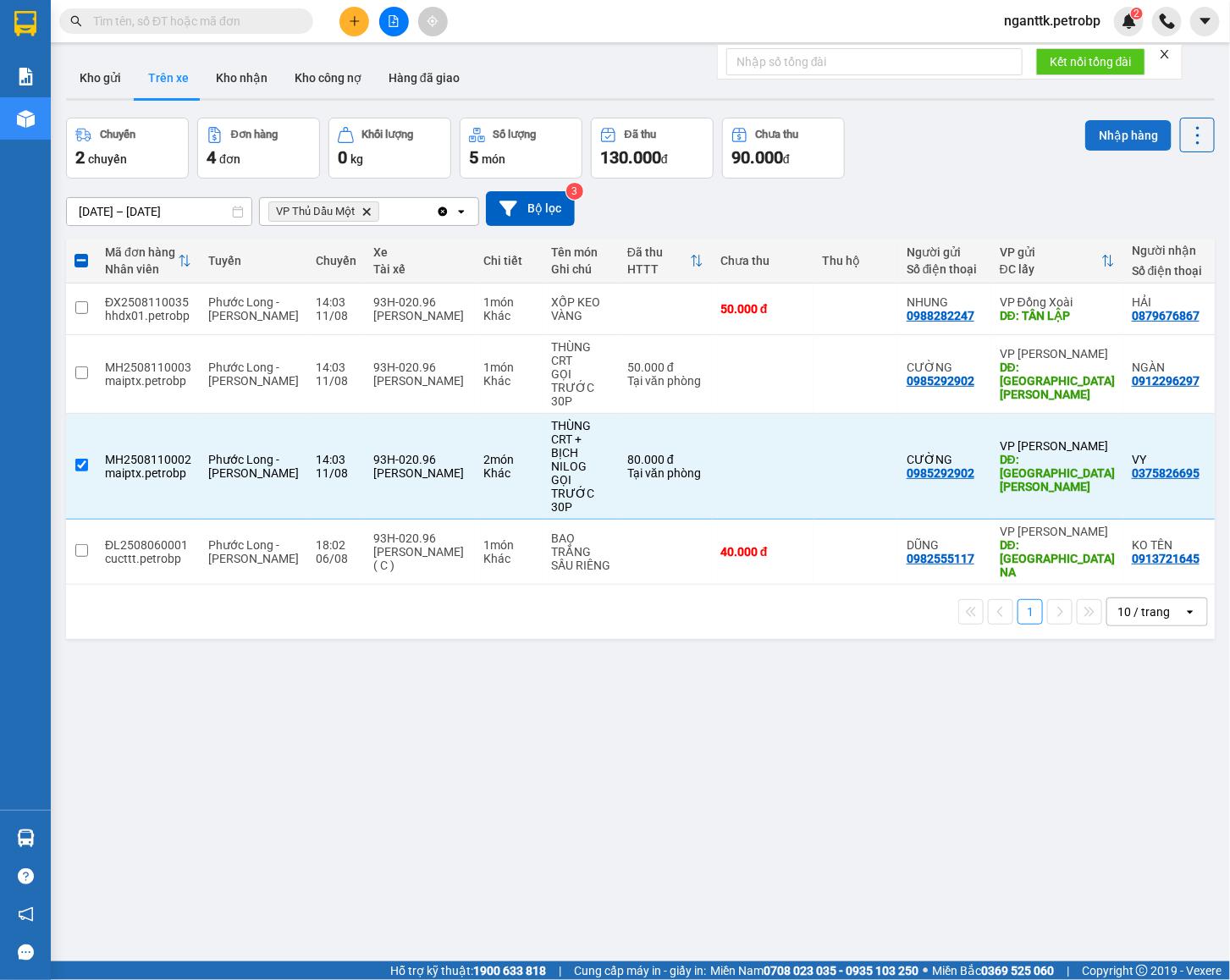
click at [1097, 132] on button "Nhập hàng" at bounding box center [1128, 135] width 87 height 30
checkbox input "false"
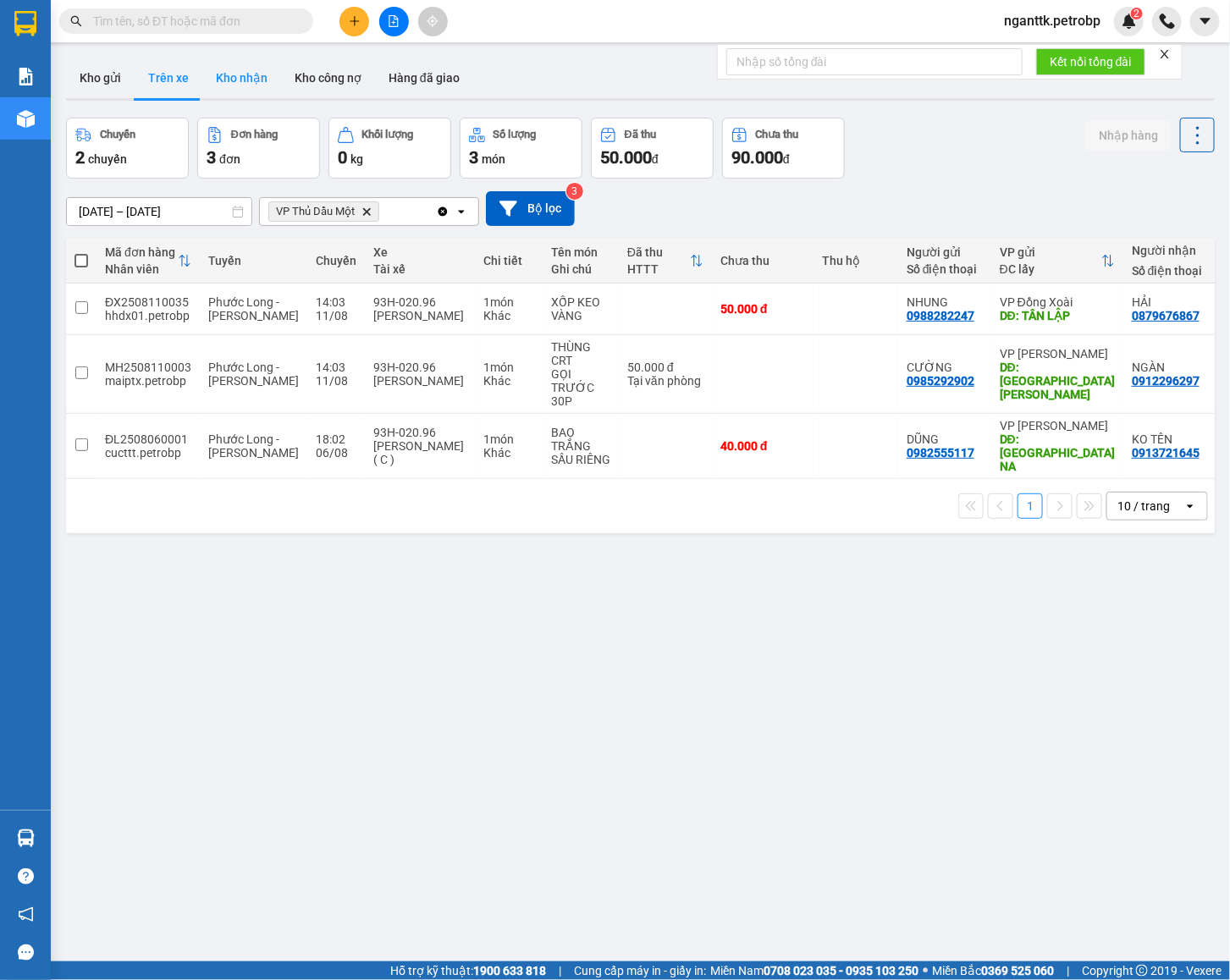
click at [236, 87] on button "Kho nhận" at bounding box center [242, 78] width 79 height 41
type input "[DATE] – [DATE]"
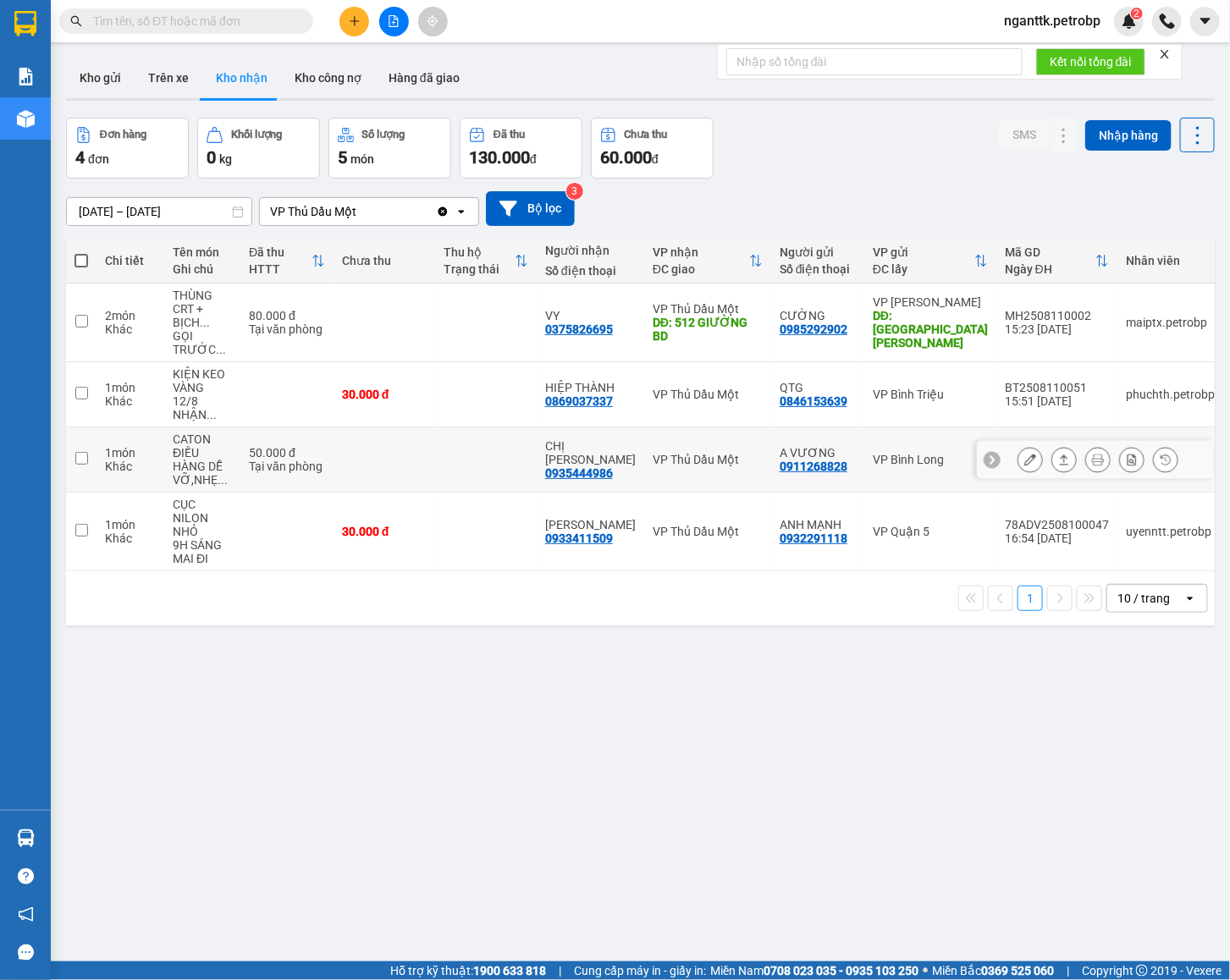
click at [589, 475] on div "0935444986" at bounding box center [579, 472] width 68 height 13
copy div "0935444986"
click at [810, 806] on div "ver 1.8.137 Kho gửi Trên xe Kho nhận Kho công nợ Hàng đã giao Đơn hàng 4 đơn Kh…" at bounding box center [640, 540] width 1162 height 980
click at [284, 830] on div "ver 1.8.137 Kho gửi Trên xe Kho nhận Kho công nợ Hàng đã giao Đơn hàng 4 đơn Kh…" at bounding box center [640, 540] width 1162 height 980
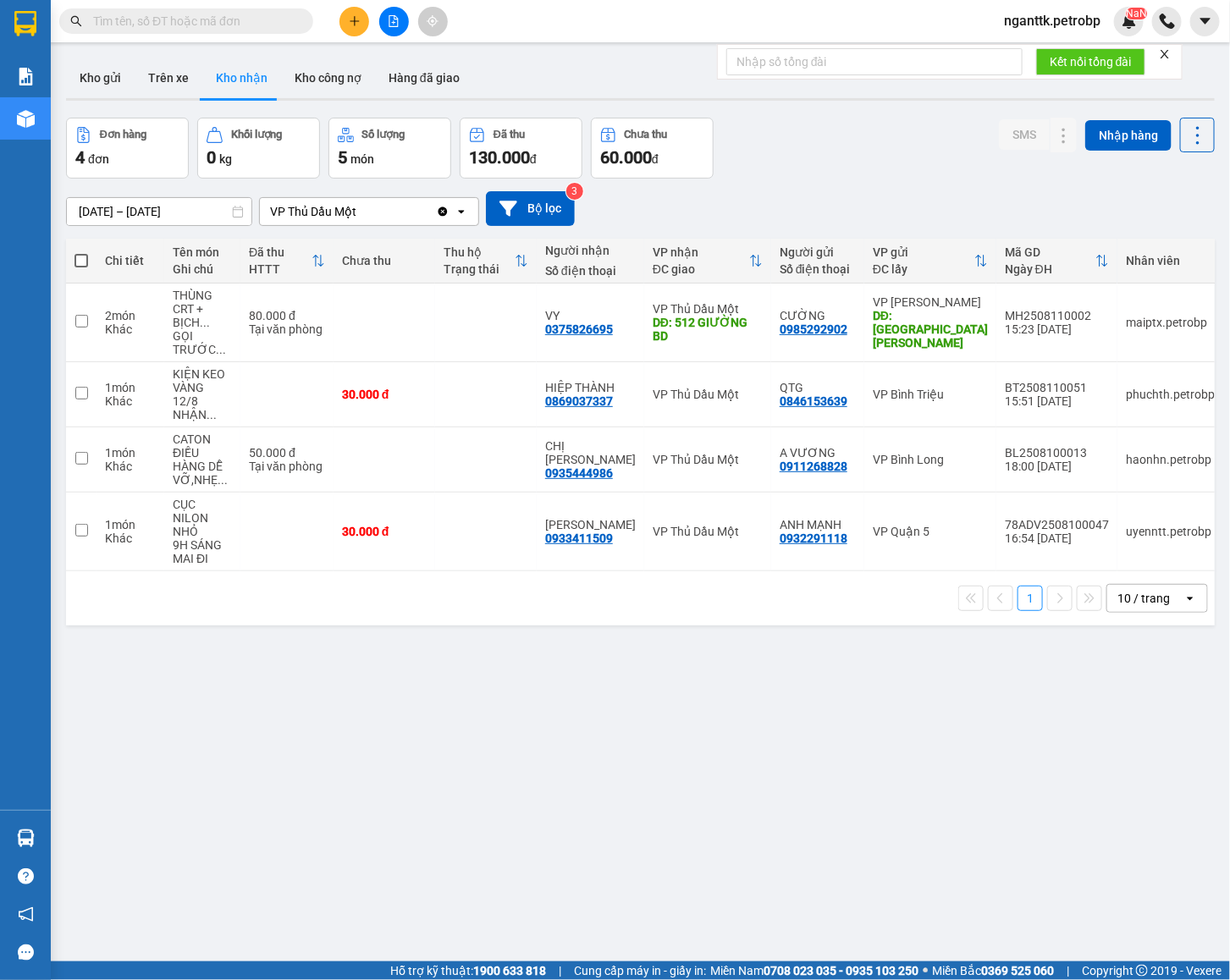
click at [633, 820] on div "ver 1.8.137 Kho gửi Trên xe Kho nhận Kho công nợ Hàng đã giao Đơn hàng 4 đơn Kh…" at bounding box center [640, 540] width 1162 height 980
